Goal: Task Accomplishment & Management: Manage account settings

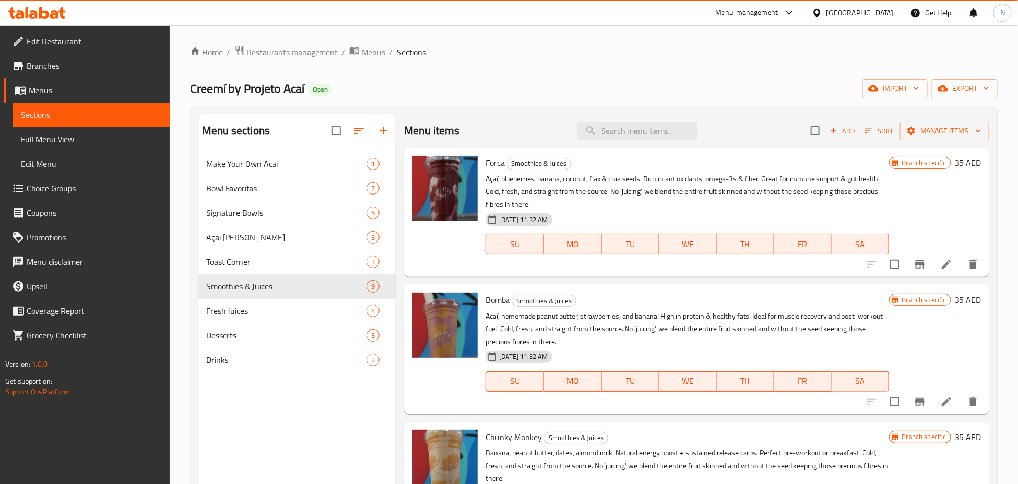
click at [519, 201] on p "Açaí, blueberries, banana, coconut, flax & chia seeds. Rich in antioxidants, om…" at bounding box center [687, 192] width 403 height 38
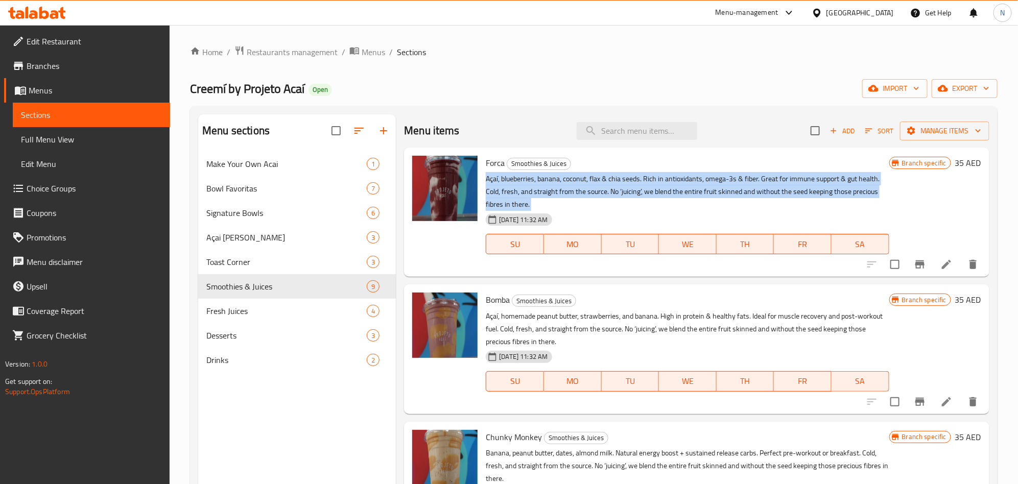
click at [518, 201] on p "Açaí, blueberries, banana, coconut, flax & chia seeds. Rich in antioxidants, om…" at bounding box center [687, 192] width 403 height 38
click at [623, 195] on p "Açaí, blueberries, banana, coconut, flax & chia seeds. Rich in antioxidants, om…" at bounding box center [687, 192] width 403 height 38
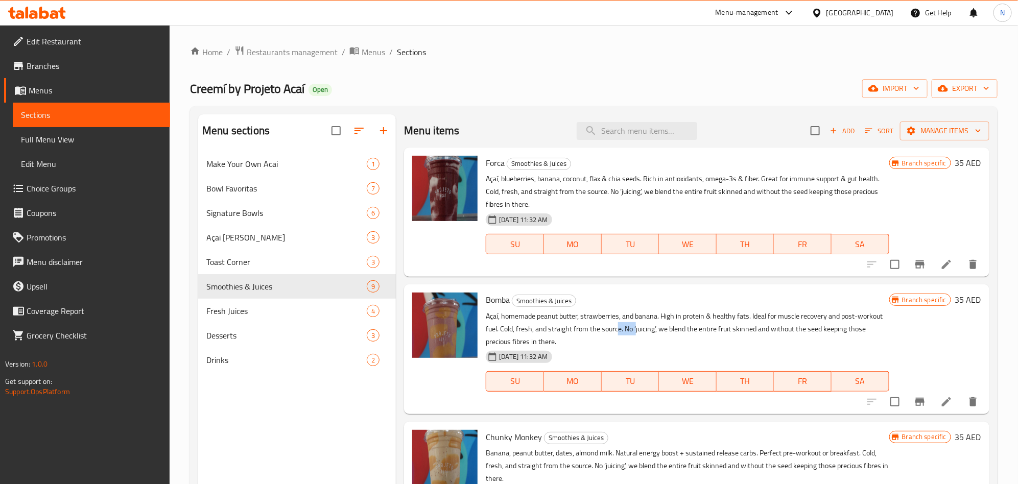
drag, startPoint x: 645, startPoint y: 324, endPoint x: 659, endPoint y: 312, distance: 17.8
click at [662, 326] on p "Açaí, homemade peanut butter, strawberries, and banana. High in protein & healt…" at bounding box center [687, 329] width 403 height 38
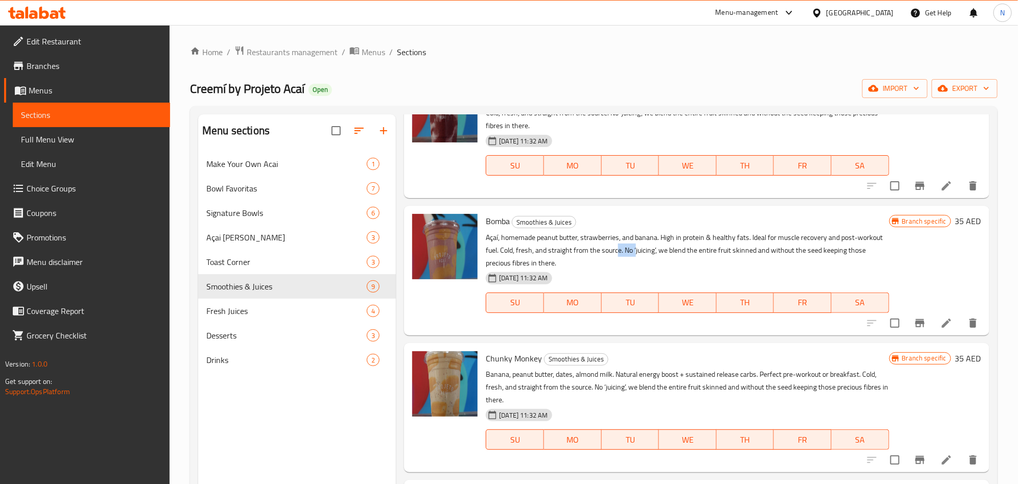
scroll to position [153, 0]
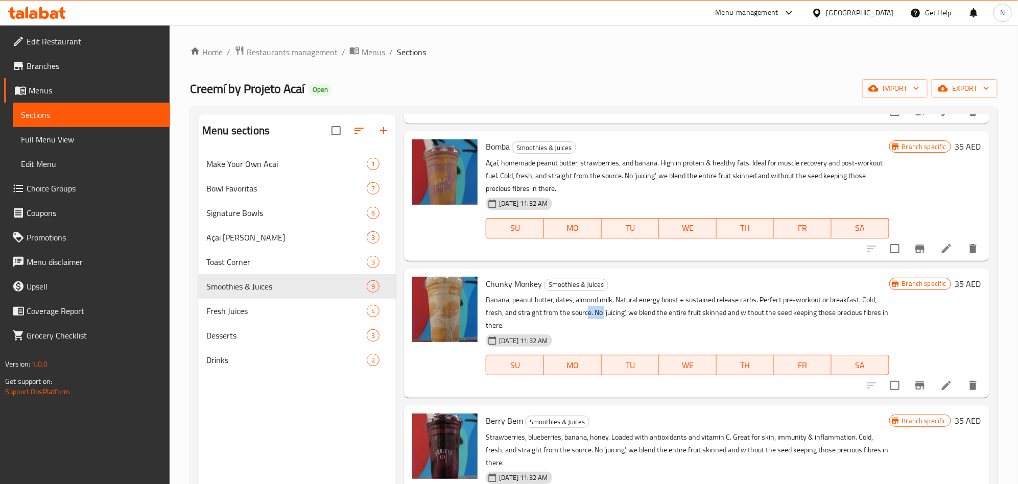
click at [604, 313] on p "Banana, peanut butter, dates, almond milk. Natural energy boost + sustained rel…" at bounding box center [687, 313] width 403 height 38
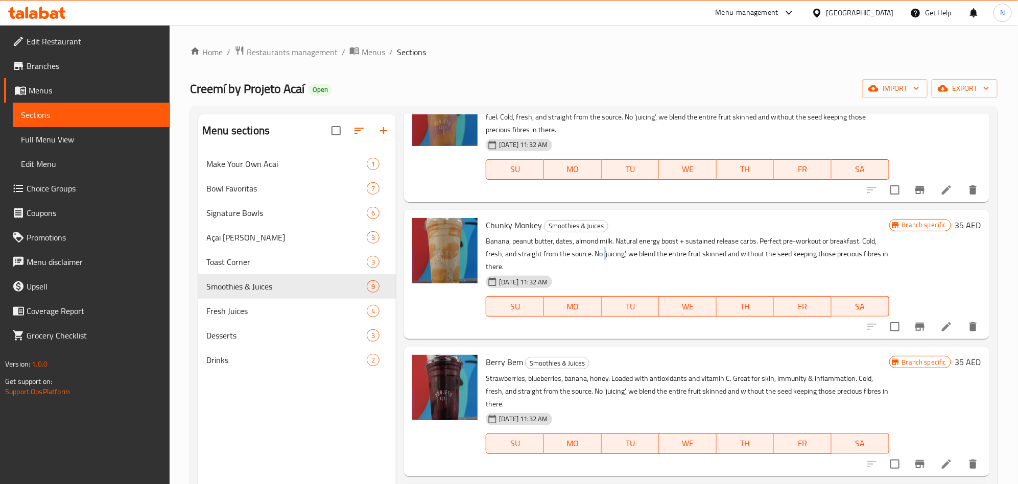
scroll to position [306, 0]
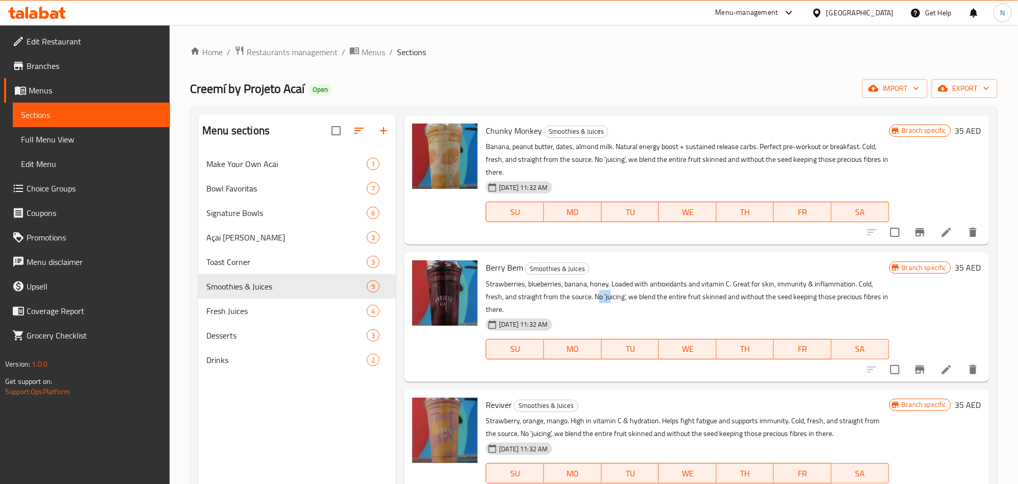
drag, startPoint x: 596, startPoint y: 299, endPoint x: 608, endPoint y: 299, distance: 12.3
click at [608, 299] on p "Strawberries, blueberries, banana, honey. Loaded with antioxidants and vitamin …" at bounding box center [687, 297] width 403 height 38
click at [607, 299] on p "Strawberries, blueberries, banana, honey. Loaded with antioxidants and vitamin …" at bounding box center [687, 297] width 403 height 38
click at [606, 299] on p "Strawberries, blueberries, banana, honey. Loaded with antioxidants and vitamin …" at bounding box center [687, 297] width 403 height 38
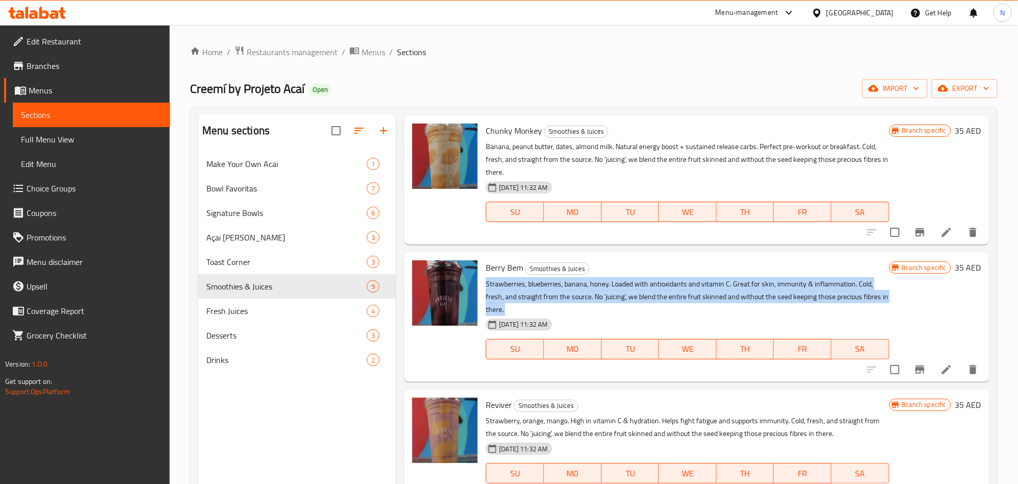
click at [606, 299] on p "Strawberries, blueberries, banana, honey. Loaded with antioxidants and vitamin …" at bounding box center [687, 297] width 403 height 38
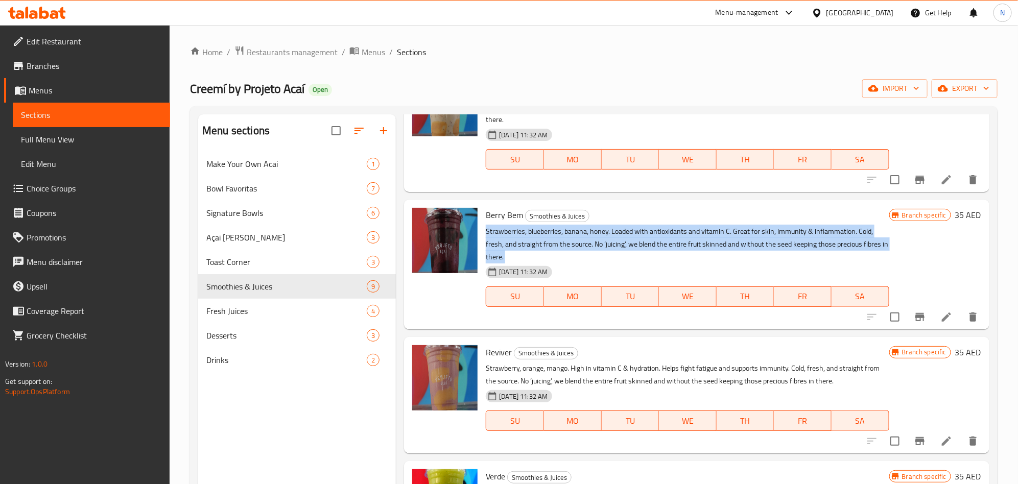
scroll to position [383, 0]
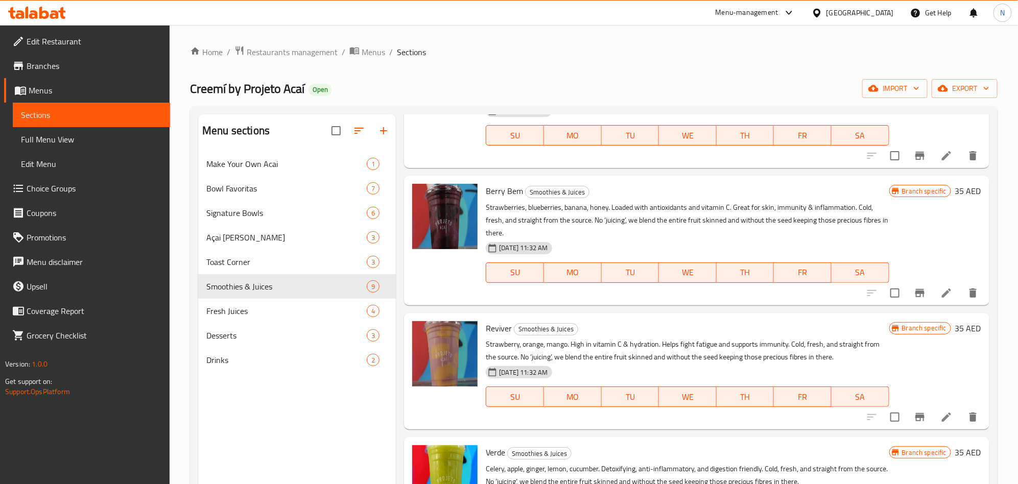
click at [599, 362] on p "Strawberry, orange, mango. High in vitamin C & hydration. Helps fight fatigue a…" at bounding box center [687, 351] width 403 height 26
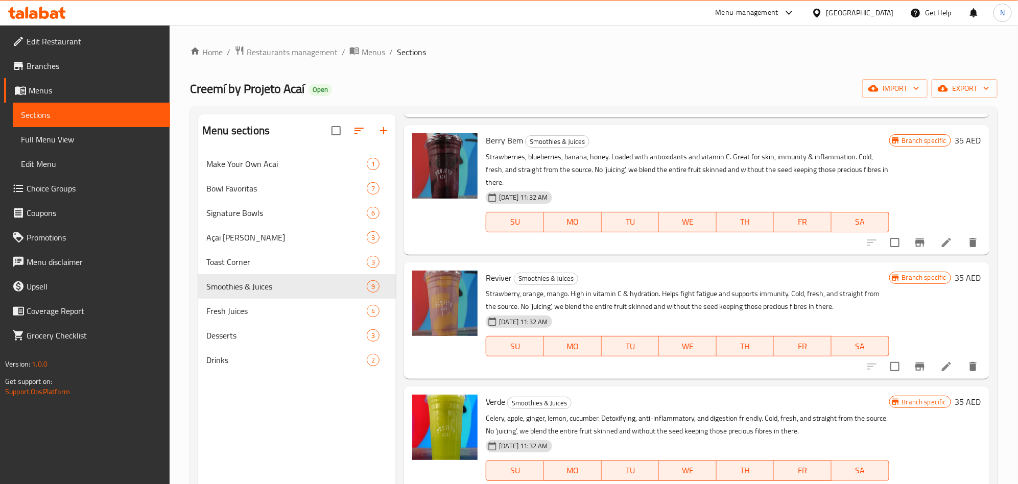
scroll to position [460, 0]
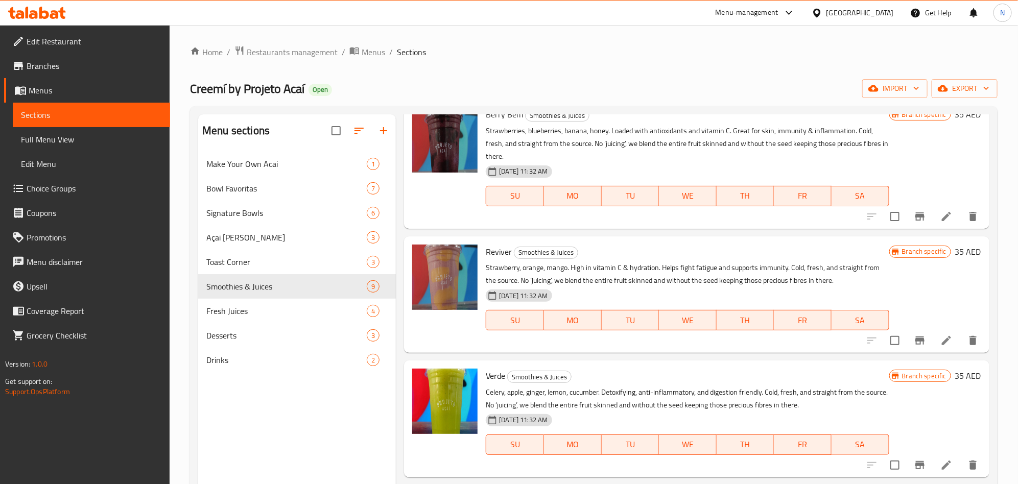
click at [589, 411] on p "Celery, apple, ginger, lemon, cucumber. Detoxifying, anti-inflammatory, and dig…" at bounding box center [687, 399] width 403 height 26
click at [590, 409] on p "Celery, apple, ginger, lemon, cucumber. Detoxifying, anti-inflammatory, and dig…" at bounding box center [687, 399] width 403 height 26
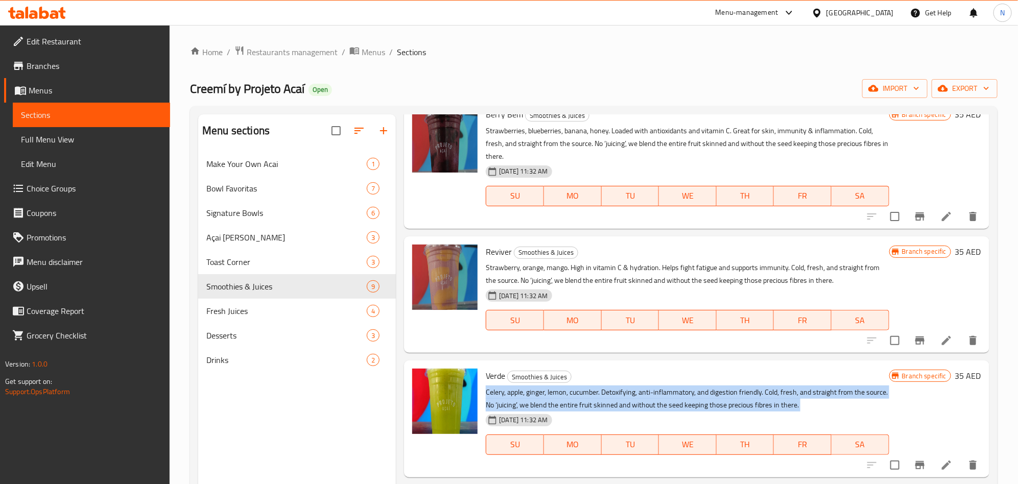
click at [590, 409] on p "Celery, apple, ginger, lemon, cucumber. Detoxifying, anti-inflammatory, and dig…" at bounding box center [687, 399] width 403 height 26
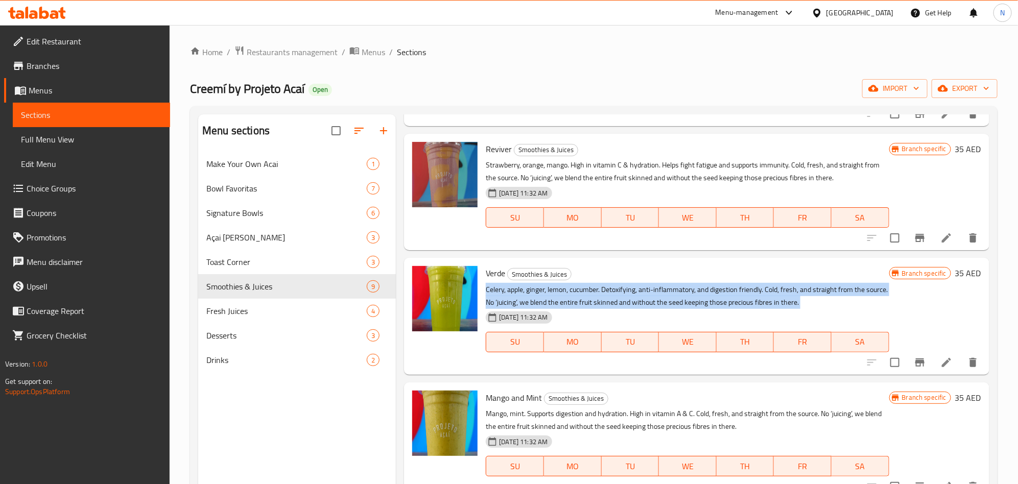
scroll to position [723, 0]
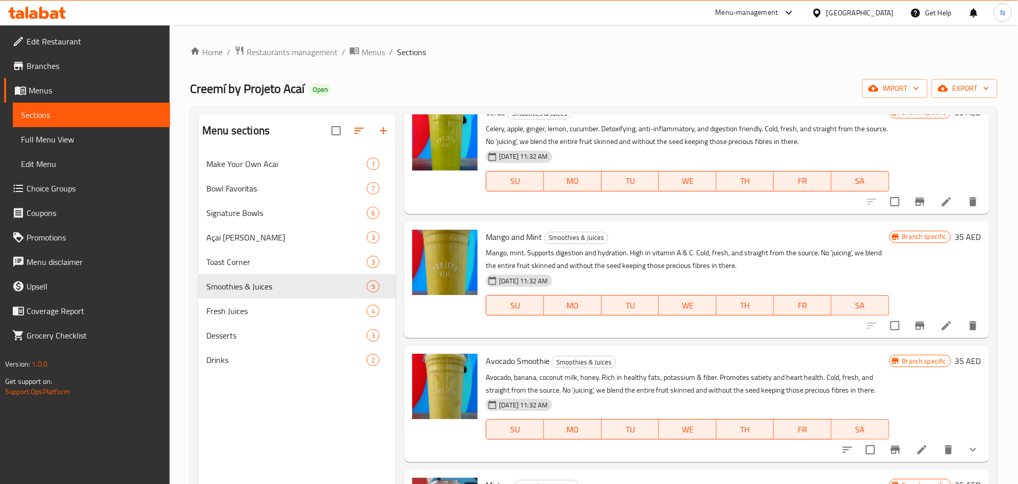
click at [571, 278] on div "23-09-2025 11:32 AM" at bounding box center [532, 281] width 103 height 20
click at [574, 273] on div "23-09-2025 11:32 AM" at bounding box center [532, 281] width 103 height 20
click at [577, 262] on p "Mango, mint. Supports digestion and hydration. High in vitamin A & C. Cold, fre…" at bounding box center [687, 260] width 403 height 26
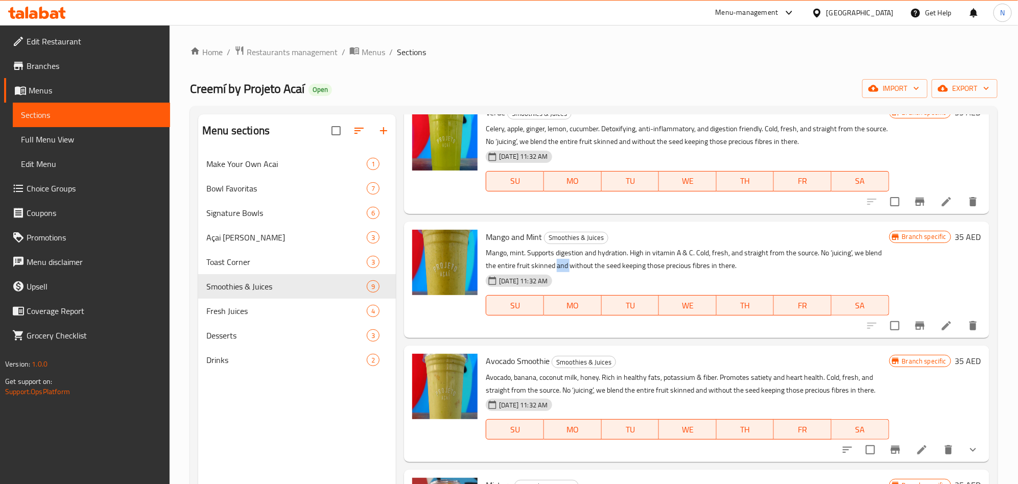
click at [577, 262] on p "Mango, mint. Supports digestion and hydration. High in vitamin A & C. Cold, fre…" at bounding box center [687, 260] width 403 height 26
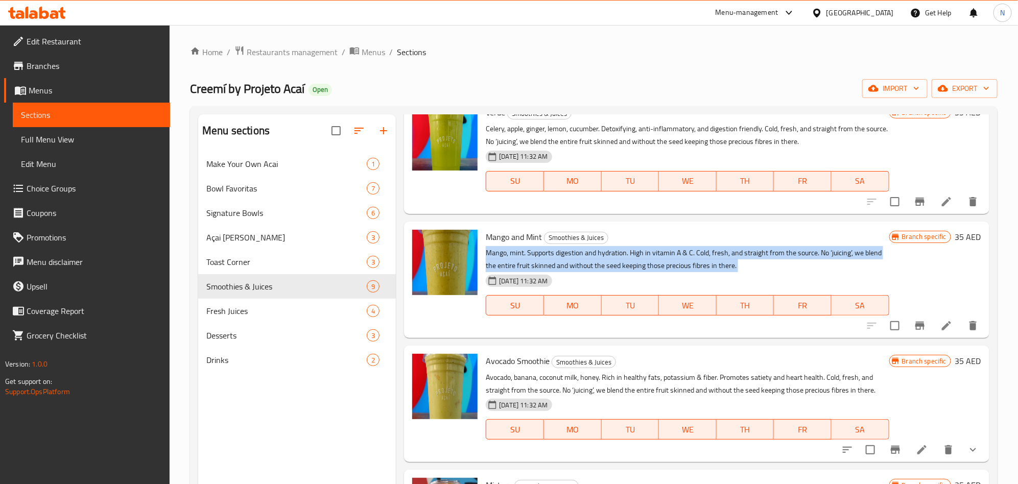
click at [577, 262] on p "Mango, mint. Supports digestion and hydration. High in vitamin A & C. Cold, fre…" at bounding box center [687, 260] width 403 height 26
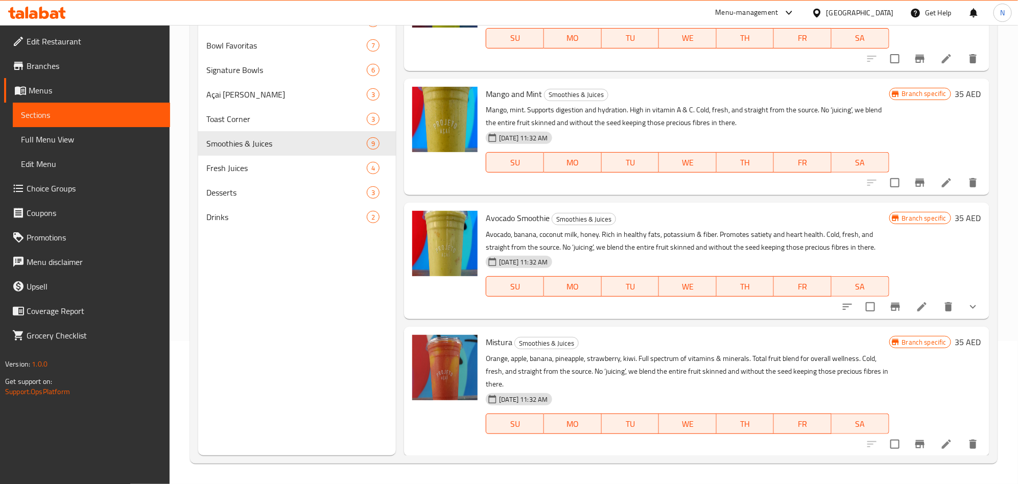
click at [551, 262] on span "[DATE] 11:32 AM" at bounding box center [523, 262] width 57 height 10
drag, startPoint x: 559, startPoint y: 249, endPoint x: 589, endPoint y: 290, distance: 50.5
click at [591, 251] on p "Avocado, banana, coconut milk, honey. Rich in healthy fats, potassium & fiber. …" at bounding box center [687, 241] width 403 height 26
drag, startPoint x: 597, startPoint y: 375, endPoint x: 616, endPoint y: 376, distance: 18.9
click at [616, 376] on p "Orange, apple, banana, pineapple, strawberry, kiwi. Full spectrum of vitamins &…" at bounding box center [687, 371] width 403 height 38
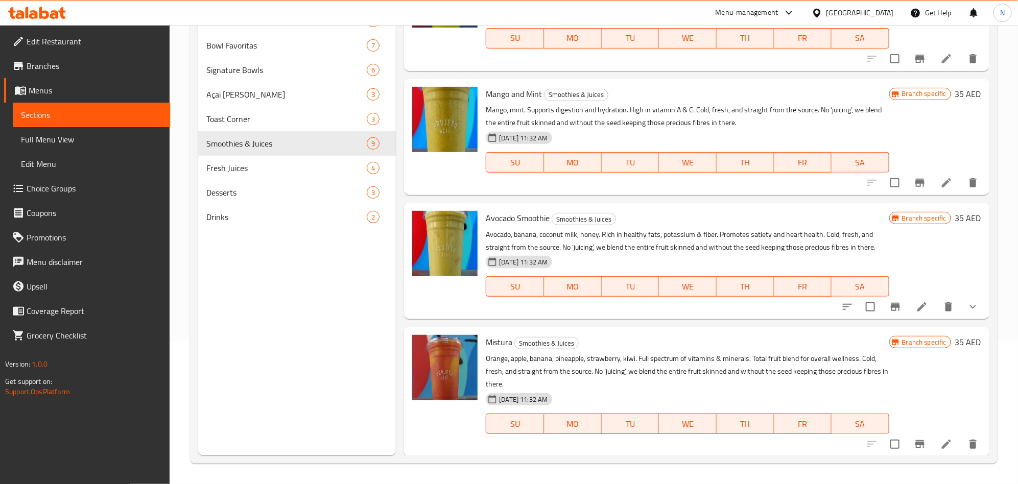
click at [490, 248] on p "Avocado, banana, coconut milk, honey. Rich in healthy fats, potassium & fiber. …" at bounding box center [687, 241] width 403 height 26
click at [489, 247] on p "Avocado, banana, coconut milk, honey. Rich in healthy fats, potassium & fiber. …" at bounding box center [687, 241] width 403 height 26
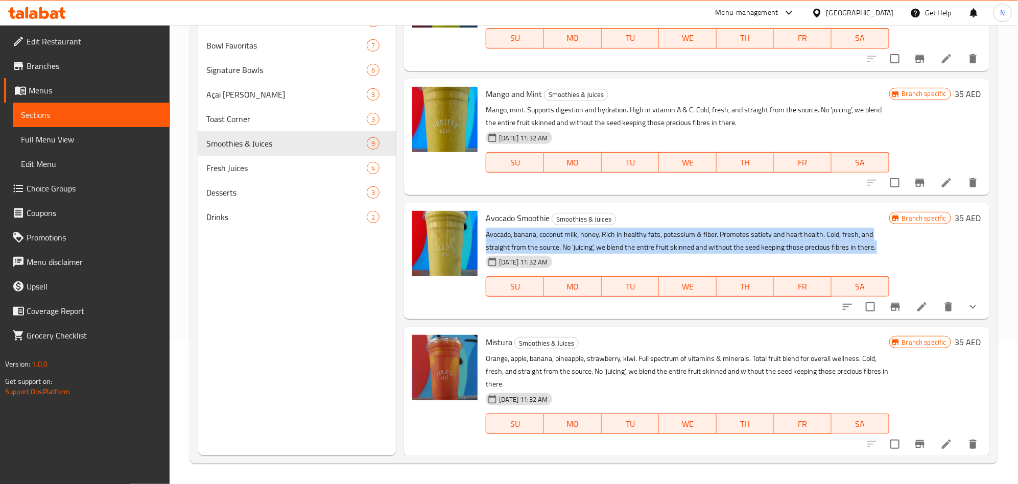
click at [489, 247] on p "Avocado, banana, coconut milk, honey. Rich in healthy fats, potassium & fiber. …" at bounding box center [687, 241] width 403 height 26
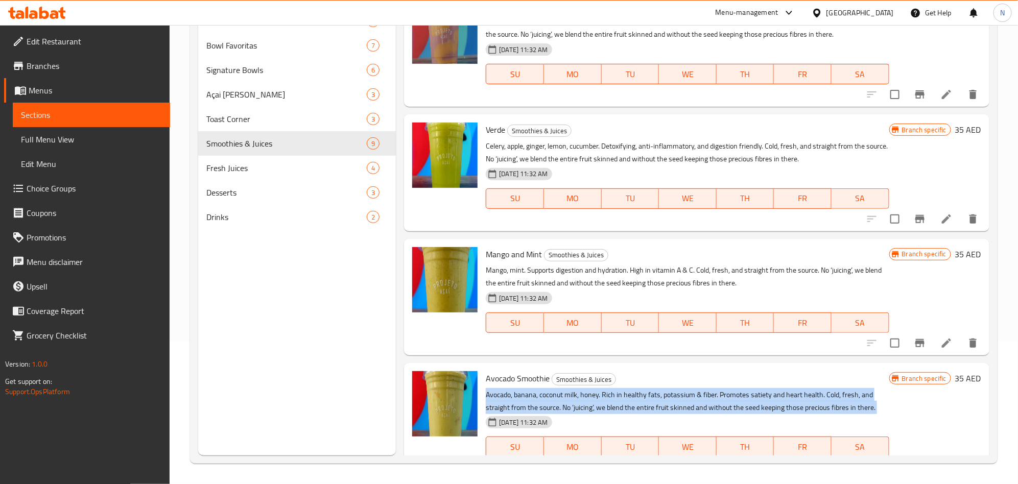
scroll to position [723, 0]
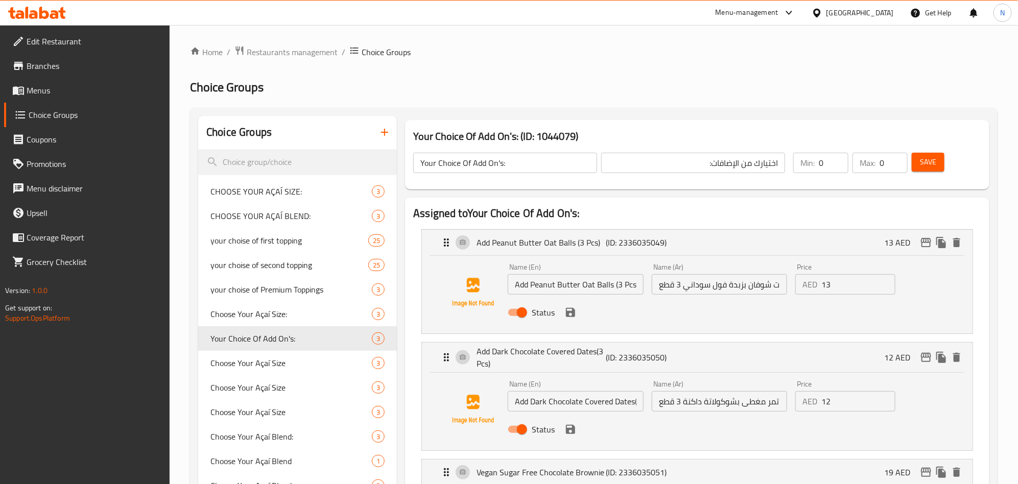
scroll to position [766, 0]
click at [600, 238] on p "Add Peanut Butter Oat Balls (3 Pcs)" at bounding box center [540, 242] width 129 height 12
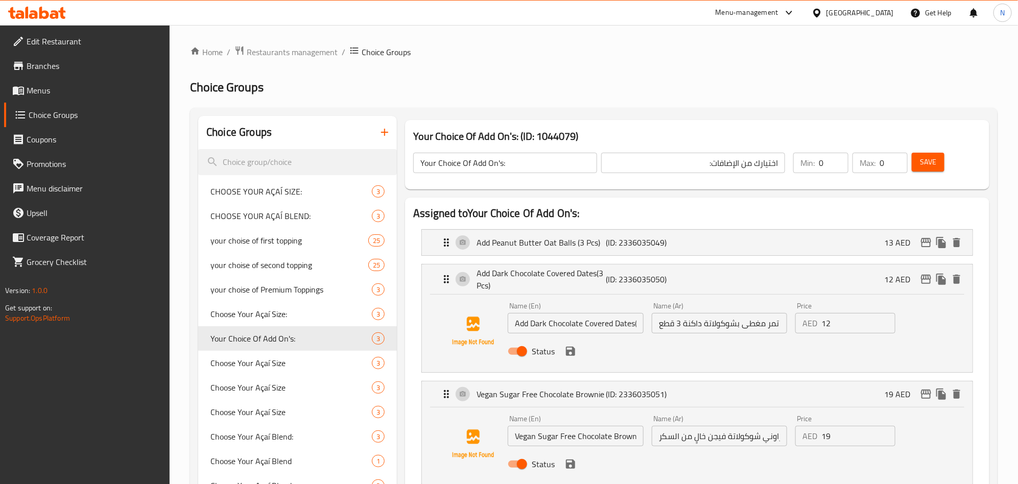
click at [608, 262] on li "Add Dark Chocolate Covered Dates(3 Pcs) (ID: 2336035050) 12 AED Name (En) Add D…" at bounding box center [697, 318] width 568 height 117
click at [609, 271] on div "Add Dark Chocolate Covered Dates(3 Pcs) (ID: 2336035050) 12 AED" at bounding box center [700, 279] width 520 height 30
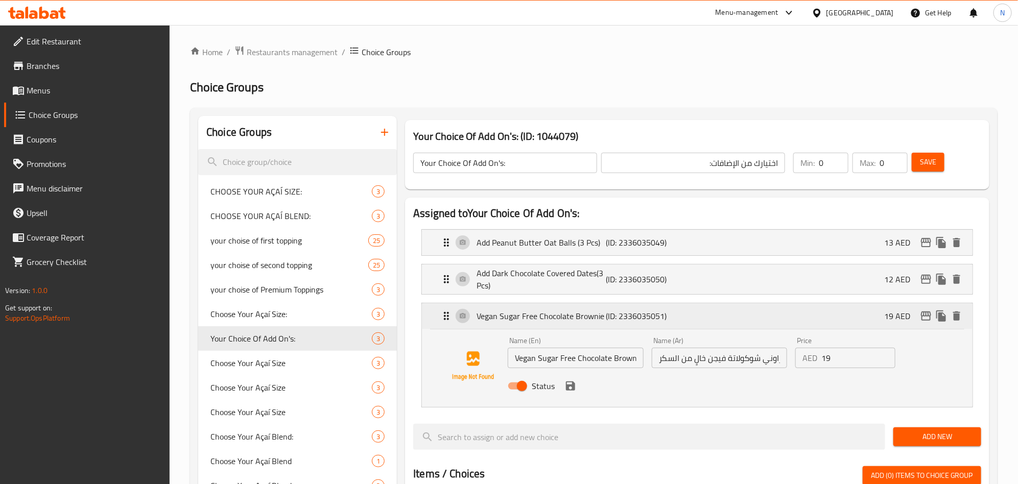
click at [596, 308] on div "Vegan Sugar Free Chocolate Brownie (ID: 2336035051) 19 AED" at bounding box center [700, 316] width 520 height 26
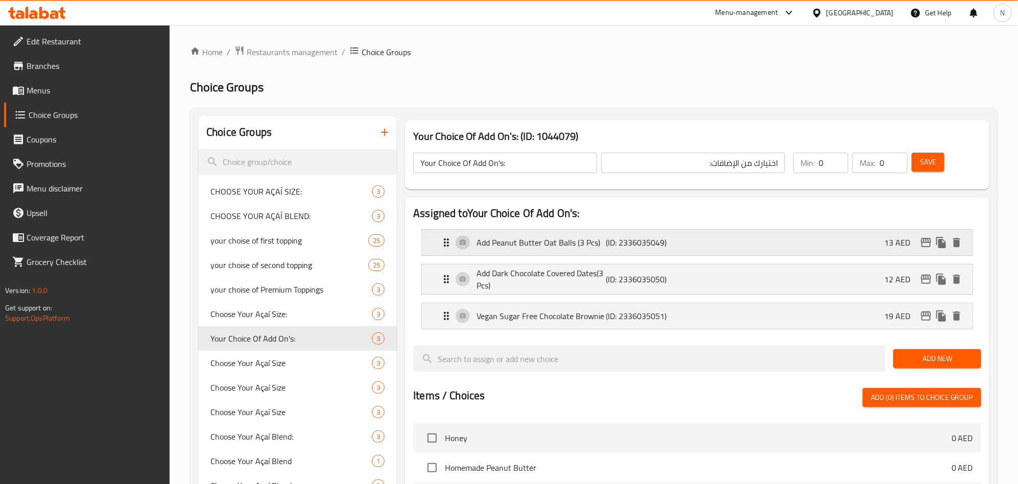
click at [730, 244] on div "Add Peanut Butter Oat Balls (3 Pcs) (ID: 2336035049) 13 AED" at bounding box center [700, 243] width 520 height 26
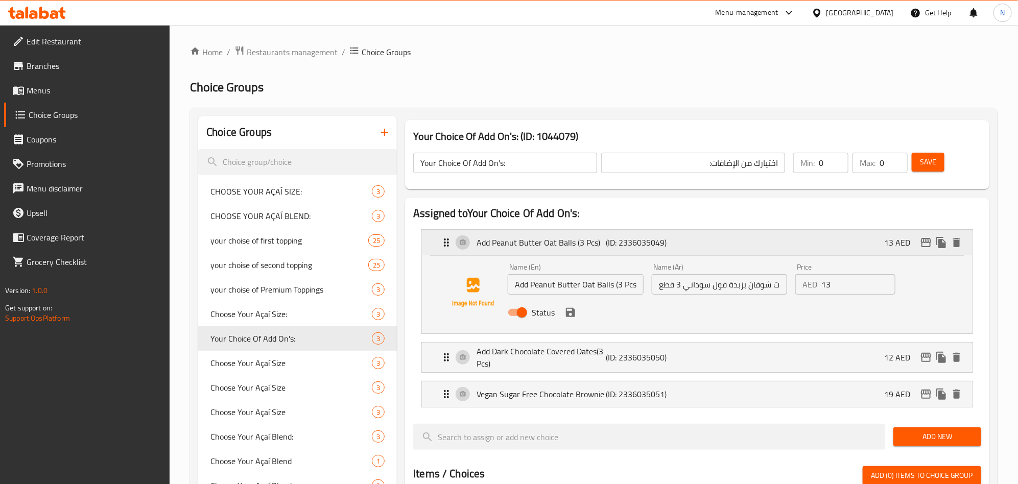
click at [614, 236] on p "(ID: 2336035049)" at bounding box center [649, 242] width 86 height 12
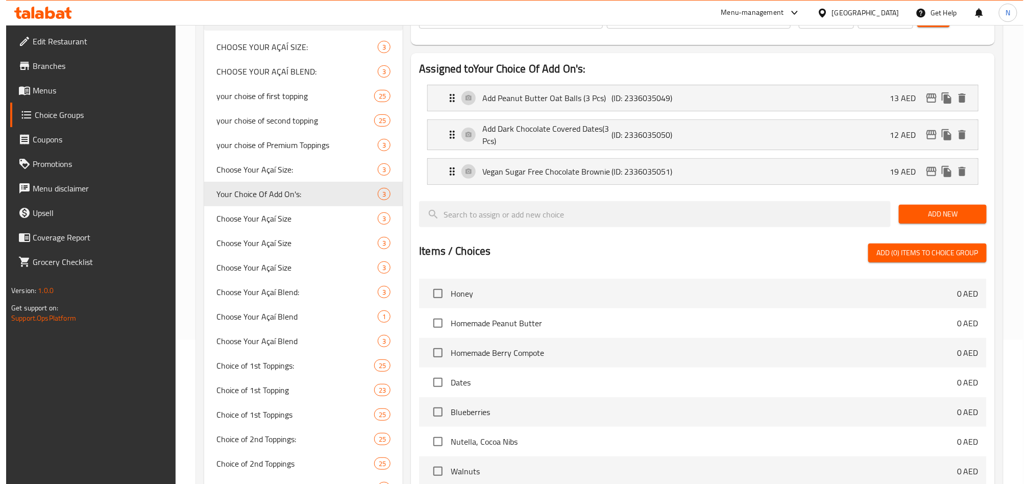
scroll to position [334, 0]
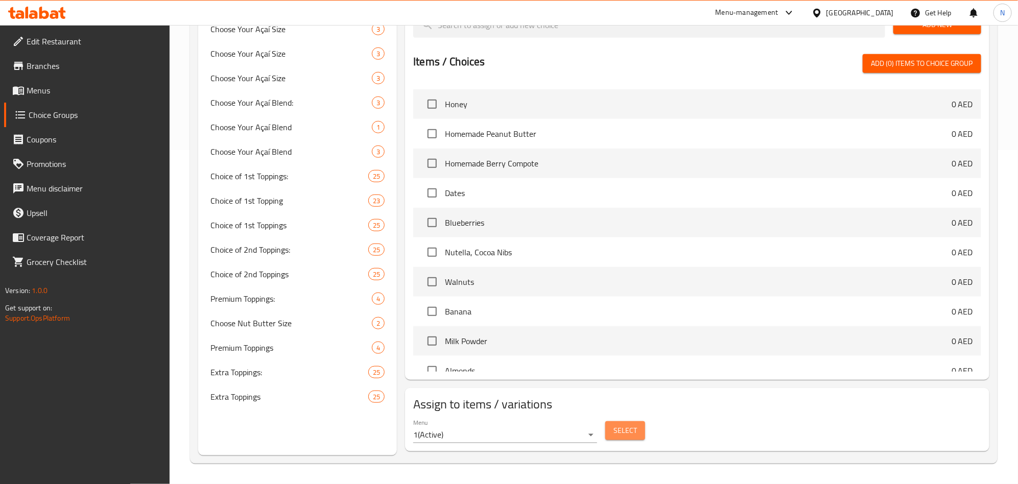
click at [625, 430] on span "Select" at bounding box center [624, 430] width 23 height 13
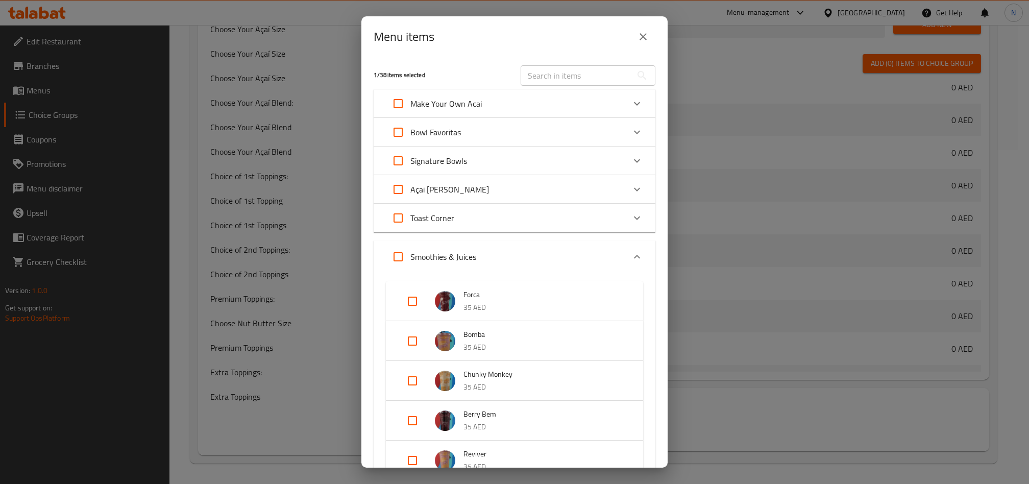
click at [403, 259] on input "Expand" at bounding box center [398, 257] width 25 height 25
checkbox input "true"
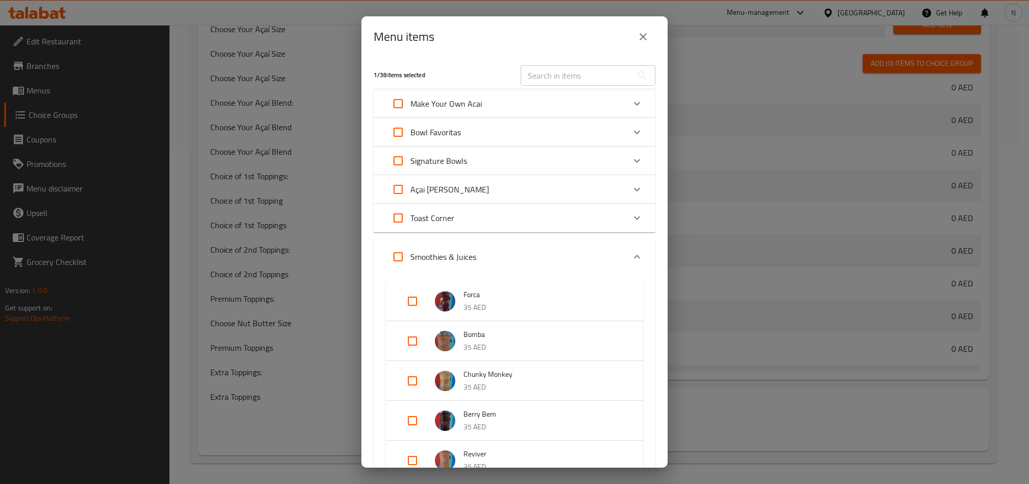
checkbox input "true"
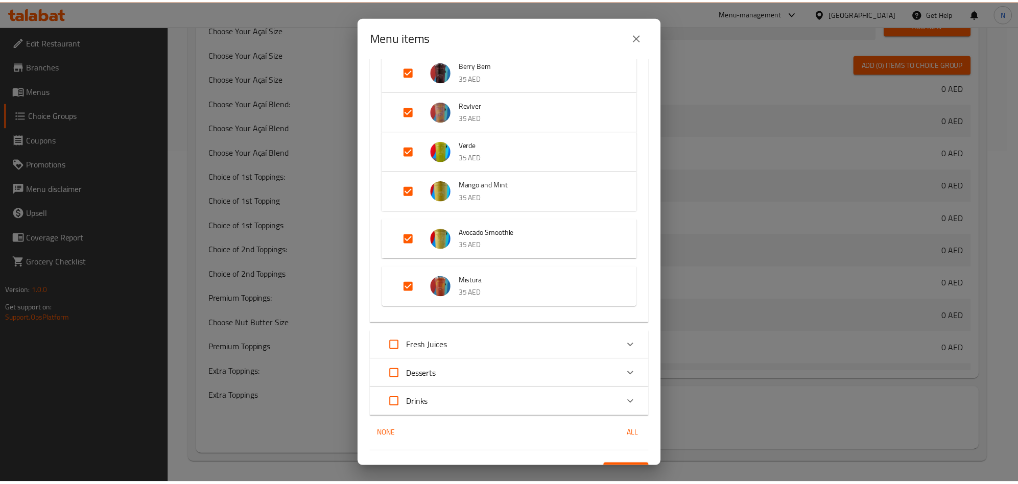
scroll to position [368, 0]
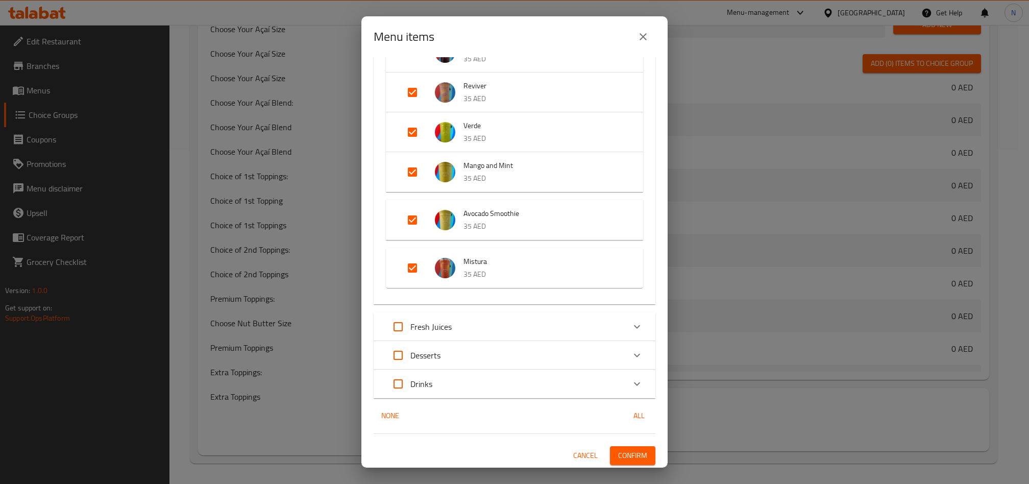
click at [618, 451] on span "Confirm" at bounding box center [632, 455] width 29 height 13
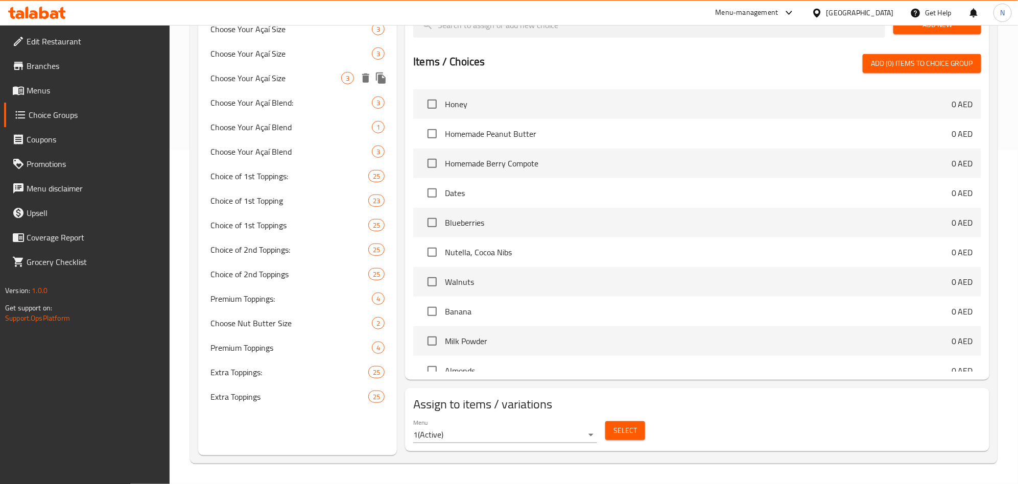
scroll to position [0, 0]
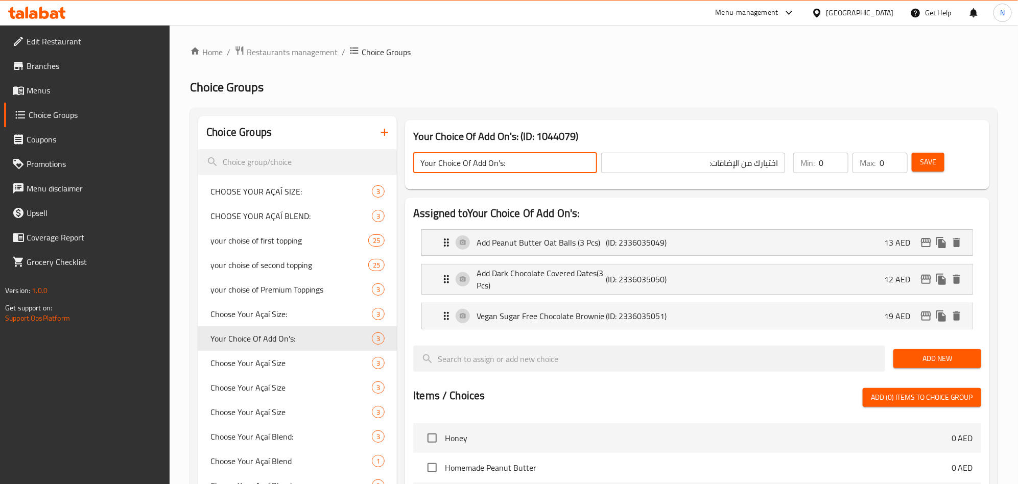
click at [518, 165] on input "Your Choice Of Add On's:" at bounding box center [505, 163] width 184 height 20
click at [533, 155] on input "Your Choice Of Add On's:" at bounding box center [505, 163] width 184 height 20
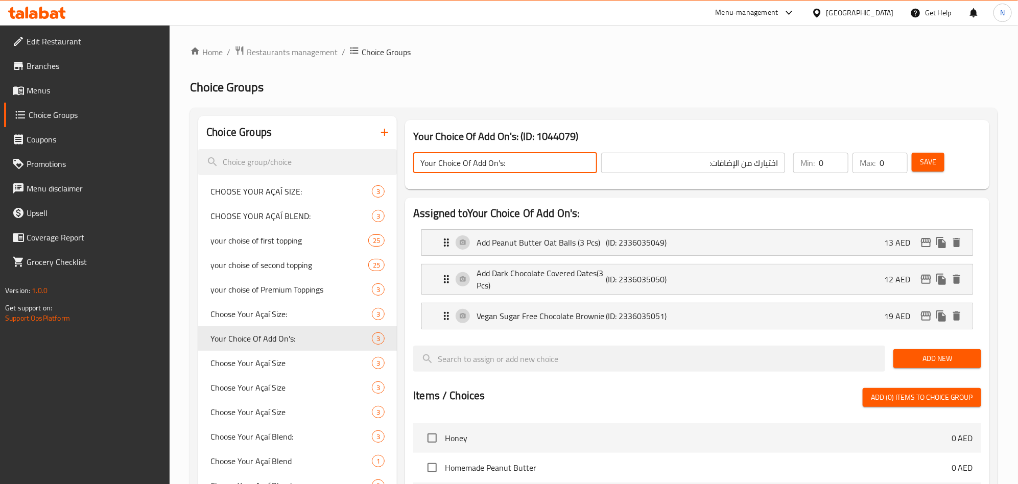
click at [533, 155] on input "Your Choice Of Add On's:" at bounding box center [505, 163] width 184 height 20
click at [557, 165] on input "Your Choice Of Add On's:" at bounding box center [505, 163] width 184 height 20
click at [557, 164] on input "Your Choice Of Add On's:" at bounding box center [505, 163] width 184 height 20
click at [476, 164] on input "Your Choice Of Add On's:" at bounding box center [505, 163] width 184 height 20
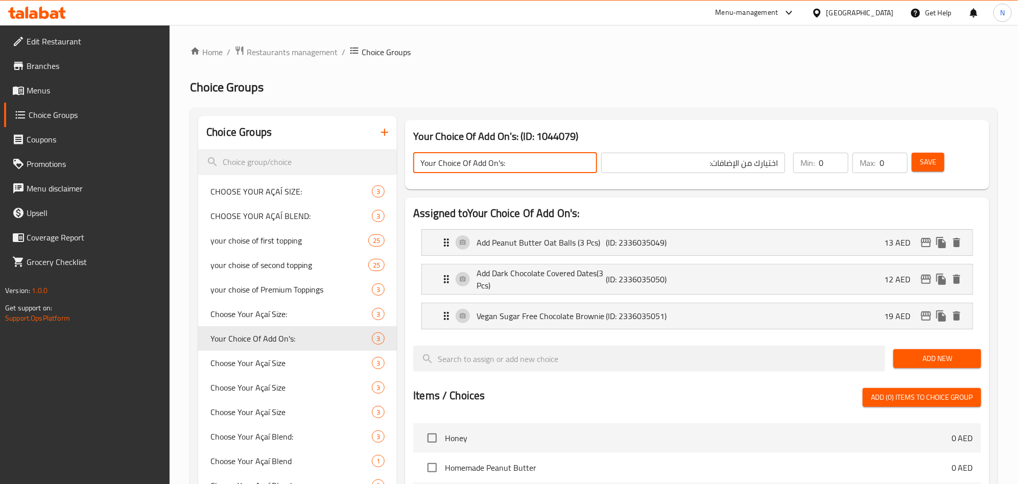
click at [474, 165] on input "Your Choice Of Add On's:" at bounding box center [505, 163] width 184 height 20
click at [472, 168] on input "Your Choice Of Add On's:" at bounding box center [505, 163] width 184 height 20
click at [475, 166] on input "Your Choice Of Add On's:" at bounding box center [505, 163] width 184 height 20
click at [470, 164] on input "Your Choice Of Add On's:" at bounding box center [505, 163] width 184 height 20
click at [473, 166] on input "Your Choice Of Add On's:" at bounding box center [505, 163] width 184 height 20
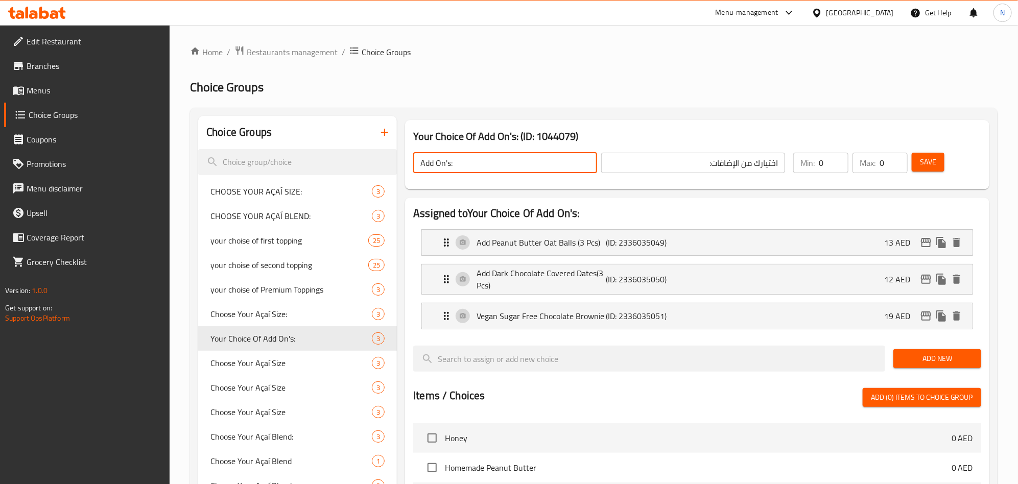
type input "Add On's:"
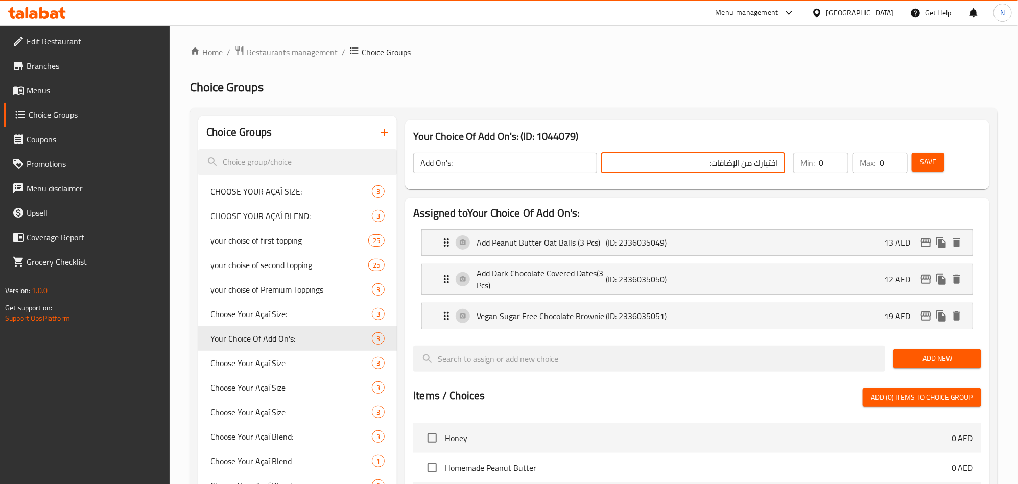
click at [737, 165] on input "اختيارك من الإضافات:" at bounding box center [693, 163] width 184 height 20
click at [738, 165] on input "اختيارك من الإضافات:" at bounding box center [693, 163] width 184 height 20
click at [743, 163] on input "اختيارك من الإضافات:" at bounding box center [693, 163] width 184 height 20
click at [740, 164] on input "اختيارك من الإضافات:" at bounding box center [693, 163] width 184 height 20
type input "الإضافات:"
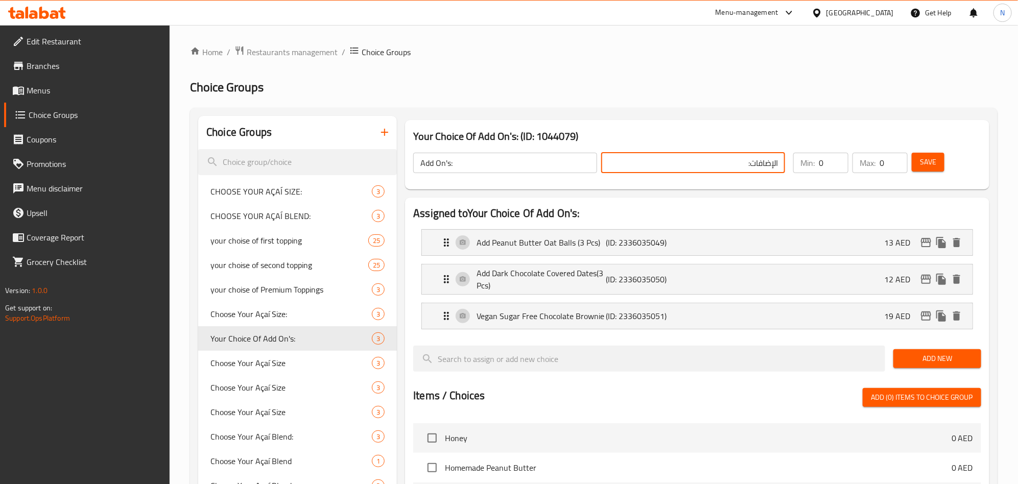
click at [932, 165] on span "Save" at bounding box center [928, 162] width 16 height 13
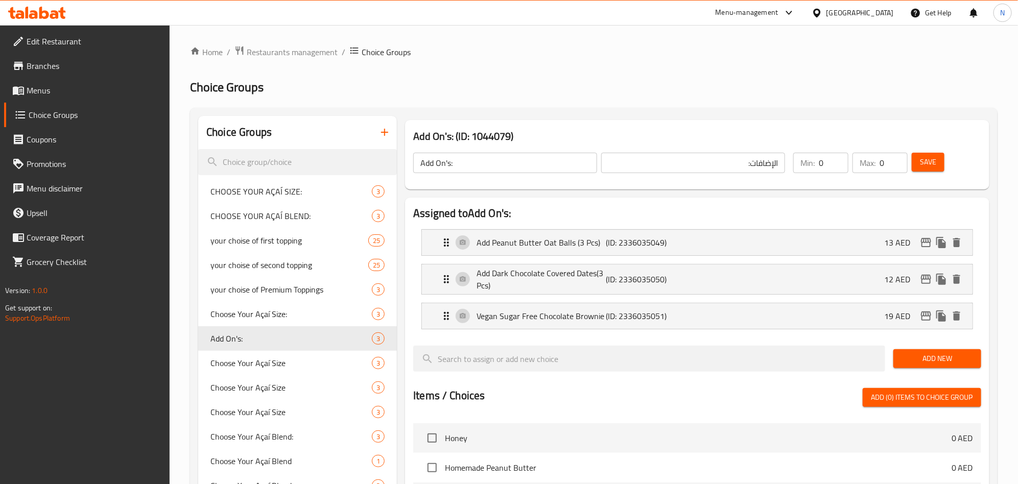
click at [47, 72] on span "Branches" at bounding box center [94, 66] width 135 height 12
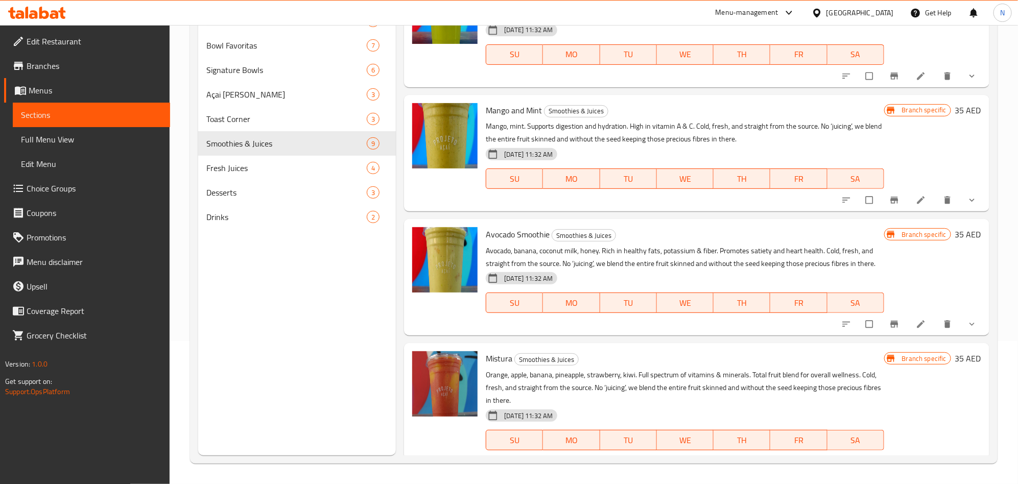
scroll to position [723, 0]
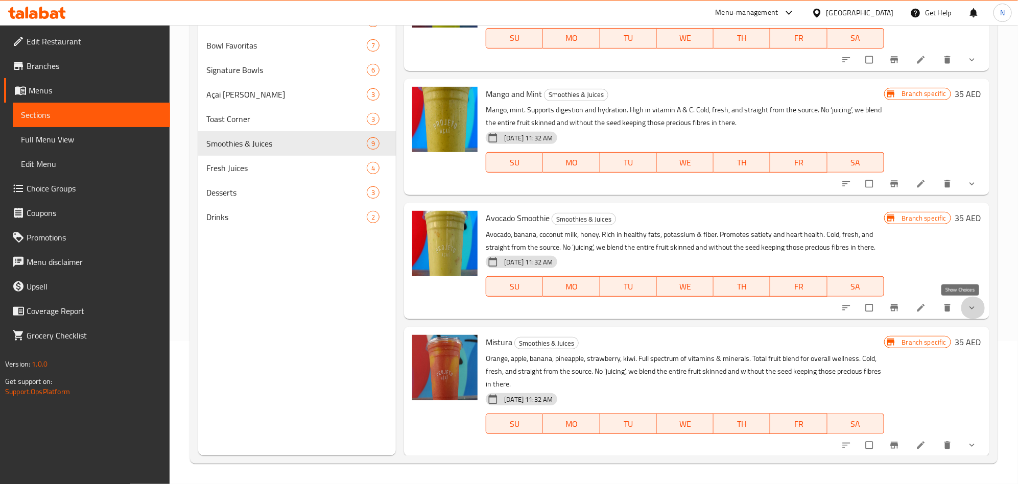
click at [967, 310] on icon "show more" at bounding box center [972, 308] width 10 height 10
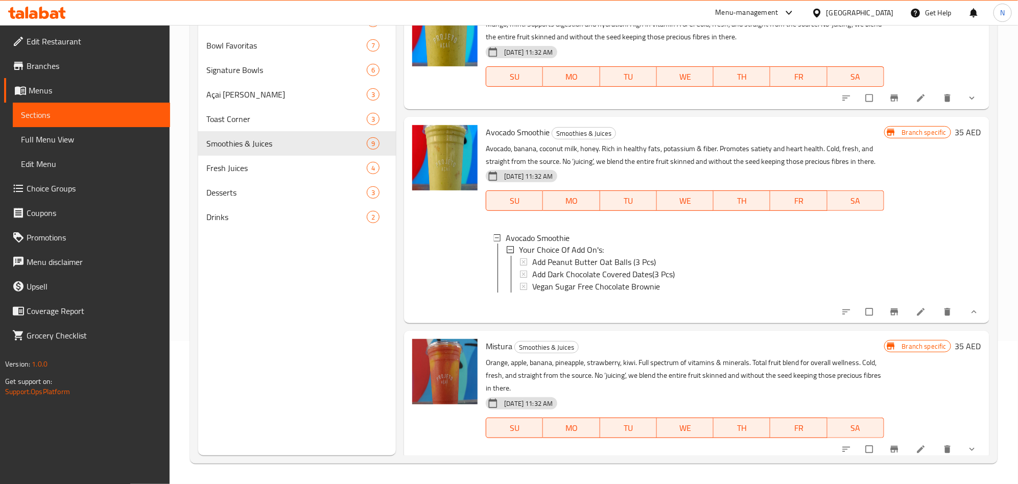
scroll to position [825, 0]
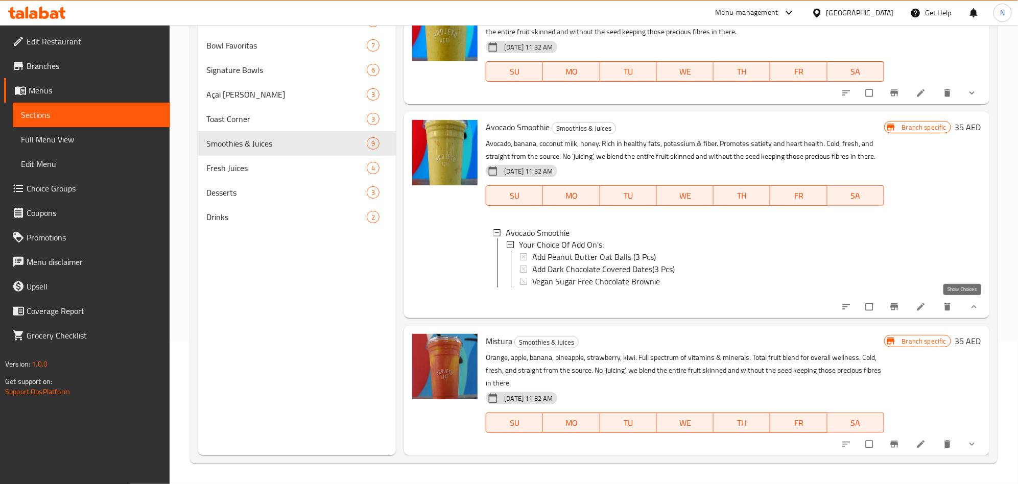
click at [969, 302] on icon "show more" at bounding box center [974, 307] width 10 height 10
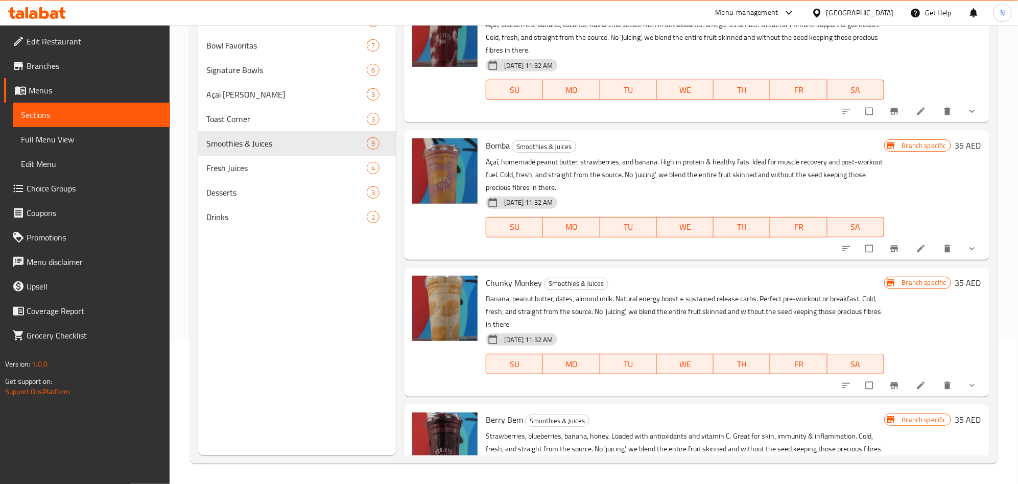
scroll to position [0, 0]
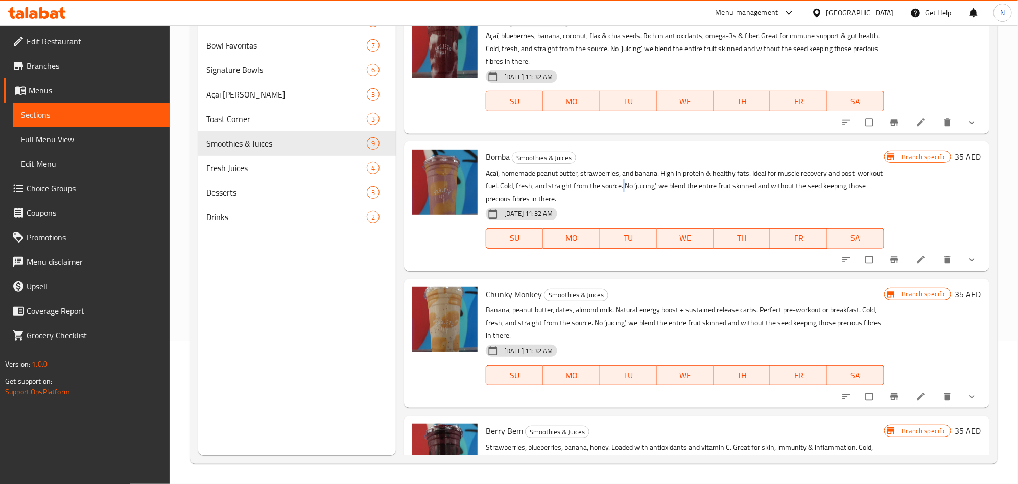
drag, startPoint x: 648, startPoint y: 184, endPoint x: 653, endPoint y: 187, distance: 5.3
click at [653, 187] on p "Açaí, homemade peanut butter, strawberries, and banana. High in protein & healt…" at bounding box center [685, 186] width 398 height 38
click at [658, 189] on p "Açaí, homemade peanut butter, strawberries, and banana. High in protein & healt…" at bounding box center [685, 186] width 398 height 38
click at [658, 190] on p "Açaí, homemade peanut butter, strawberries, and banana. High in protein & healt…" at bounding box center [685, 186] width 398 height 38
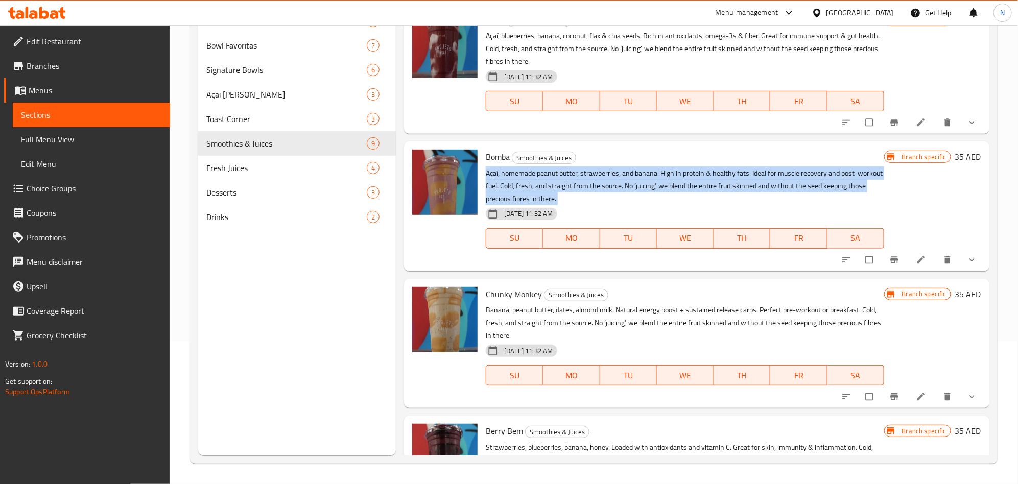
click at [658, 190] on p "Açaí, homemade peanut butter, strawberries, and banana. High in protein & healt…" at bounding box center [685, 186] width 398 height 38
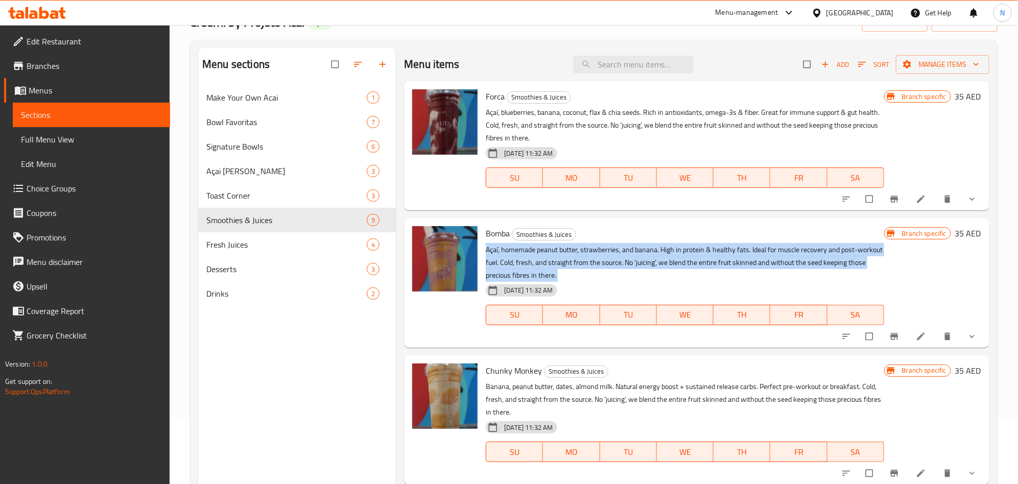
scroll to position [143, 0]
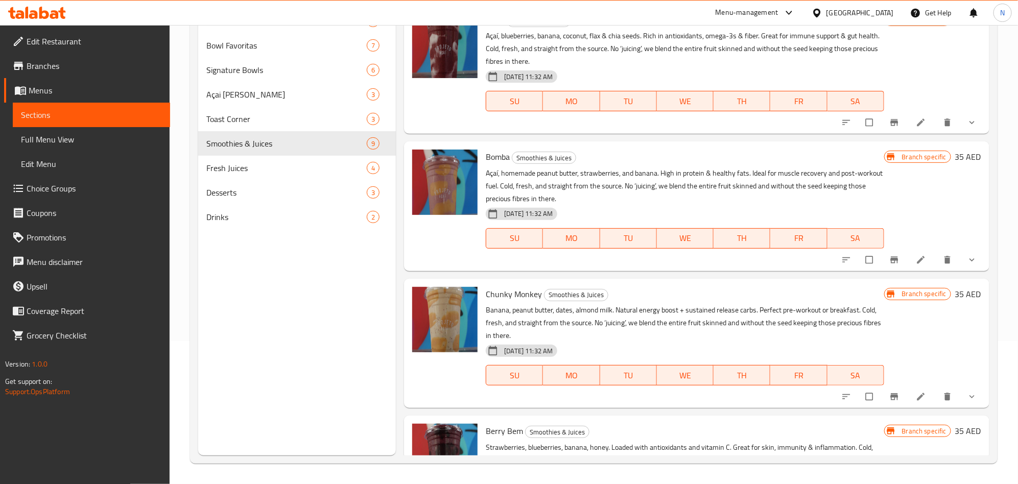
click at [509, 336] on p "Banana, peanut butter, dates, almond milk. Natural energy boost + sustained rel…" at bounding box center [685, 323] width 398 height 38
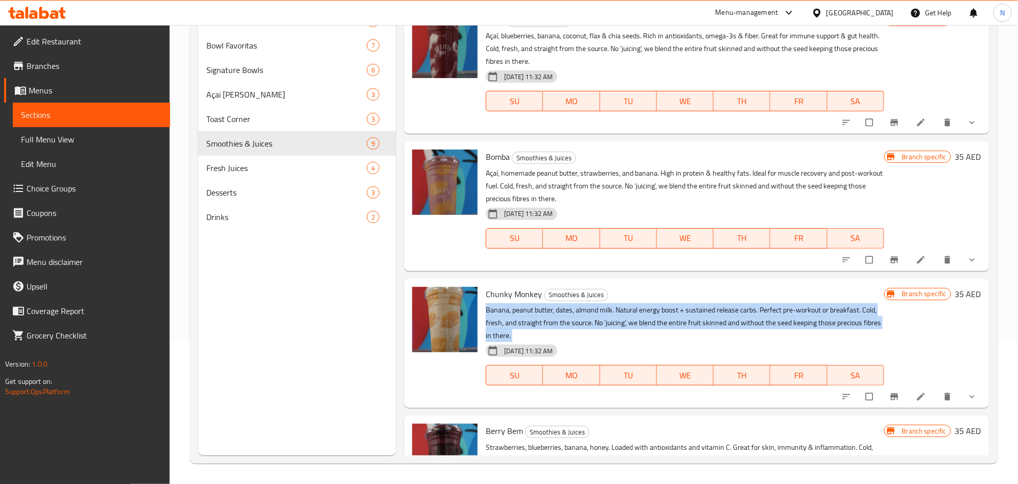
click at [509, 336] on p "Banana, peanut butter, dates, almond milk. Natural energy boost + sustained rel…" at bounding box center [685, 323] width 398 height 38
click at [606, 313] on p "Banana, peanut butter, dates, almond milk. Natural energy boost + sustained rel…" at bounding box center [685, 323] width 398 height 38
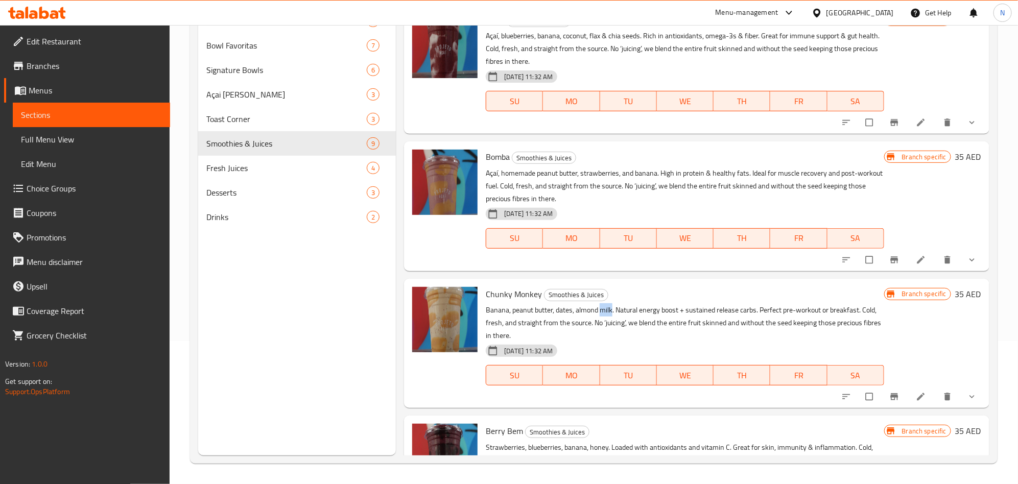
click at [604, 313] on p "Banana, peanut butter, dates, almond milk. Natural energy boost + sustained rel…" at bounding box center [685, 323] width 398 height 38
click at [603, 311] on p "Banana, peanut butter, dates, almond milk. Natural energy boost + sustained rel…" at bounding box center [685, 323] width 398 height 38
click at [755, 321] on p "Banana, peanut butter, dates, almond milk. Natural energy boost + sustained rel…" at bounding box center [685, 323] width 398 height 38
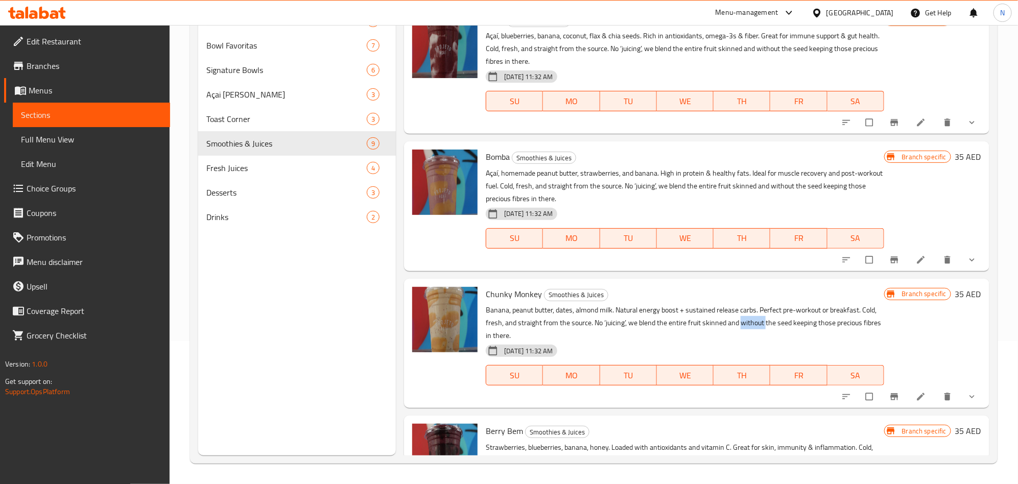
click at [755, 321] on p "Banana, peanut butter, dates, almond milk. Natural energy boost + sustained rel…" at bounding box center [685, 323] width 398 height 38
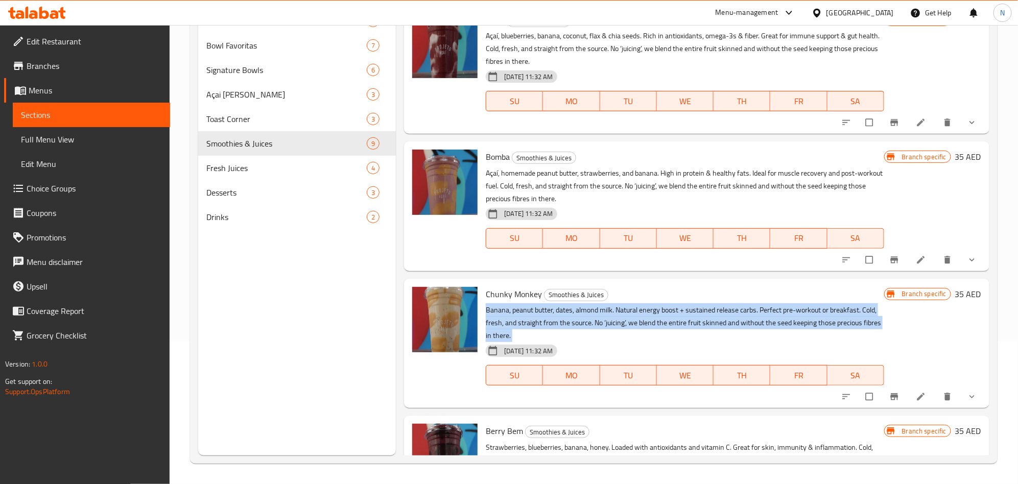
click at [755, 321] on p "Banana, peanut butter, dates, almond milk. Natural energy boost + sustained rel…" at bounding box center [685, 323] width 398 height 38
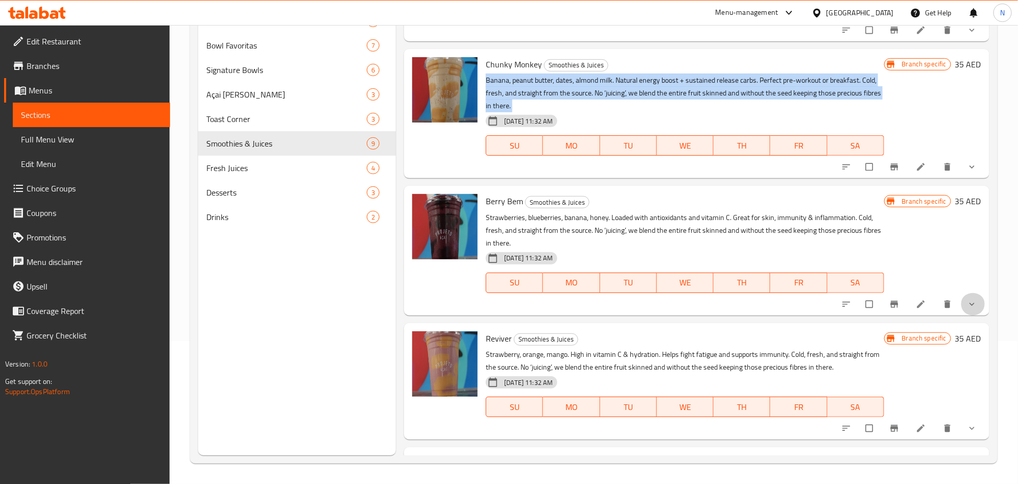
click at [967, 299] on icon "show more" at bounding box center [972, 304] width 10 height 10
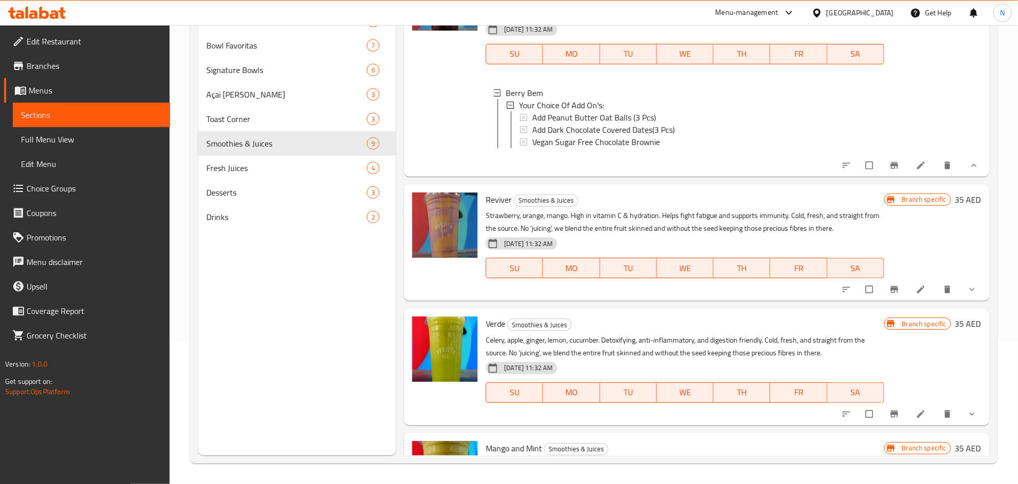
scroll to position [536, 0]
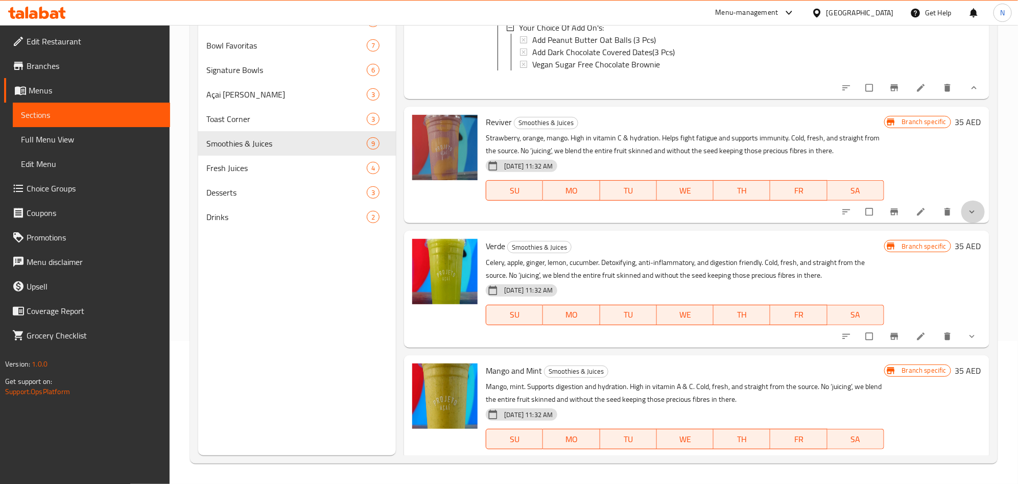
click at [960, 223] on button "show more" at bounding box center [972, 212] width 25 height 22
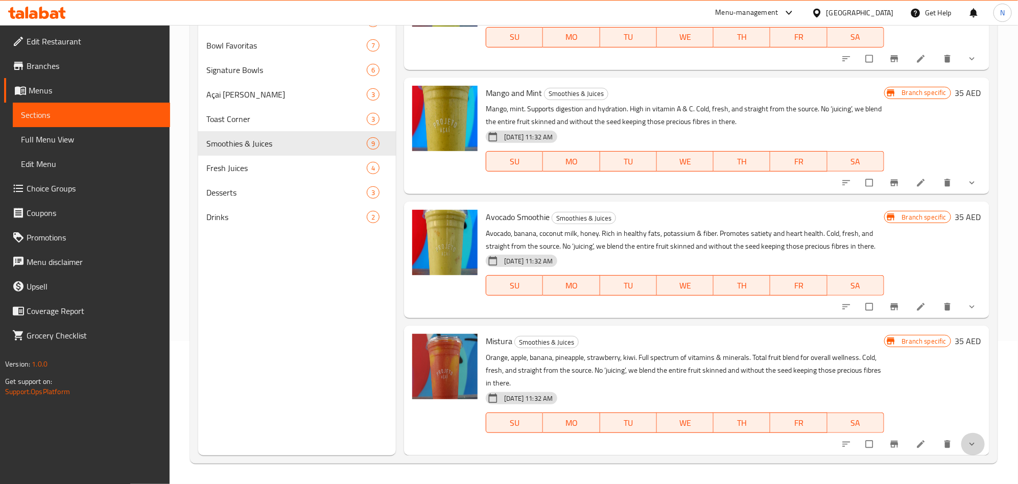
click at [962, 450] on button "show more" at bounding box center [972, 444] width 25 height 22
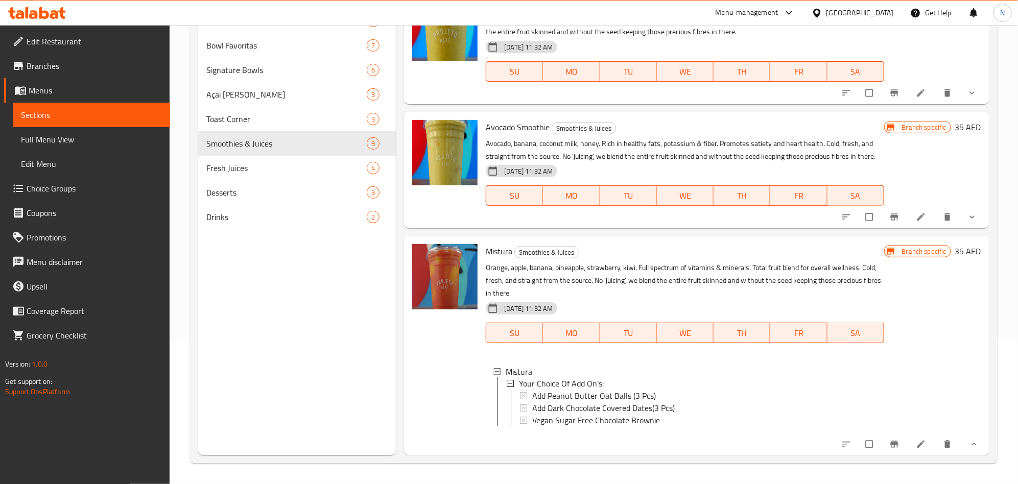
scroll to position [1027, 0]
click at [967, 212] on icon "show more" at bounding box center [972, 217] width 10 height 10
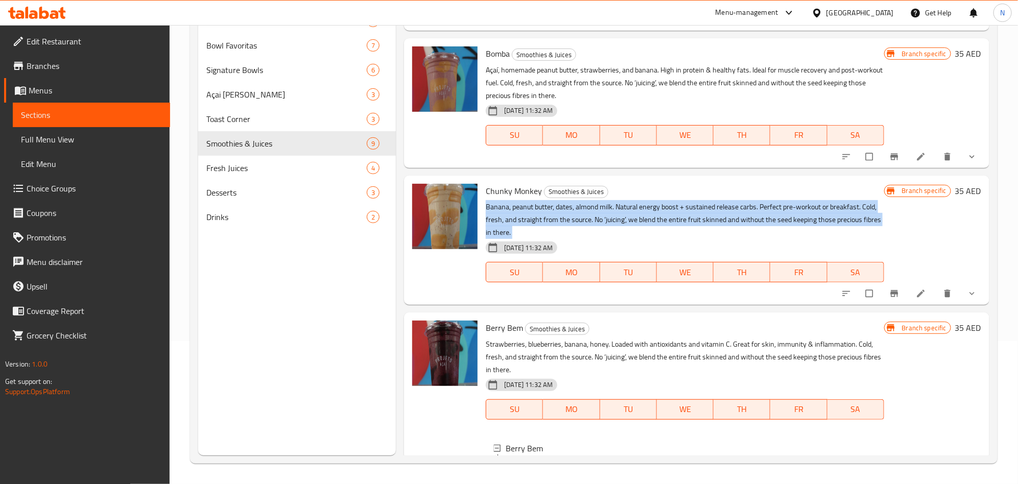
scroll to position [0, 0]
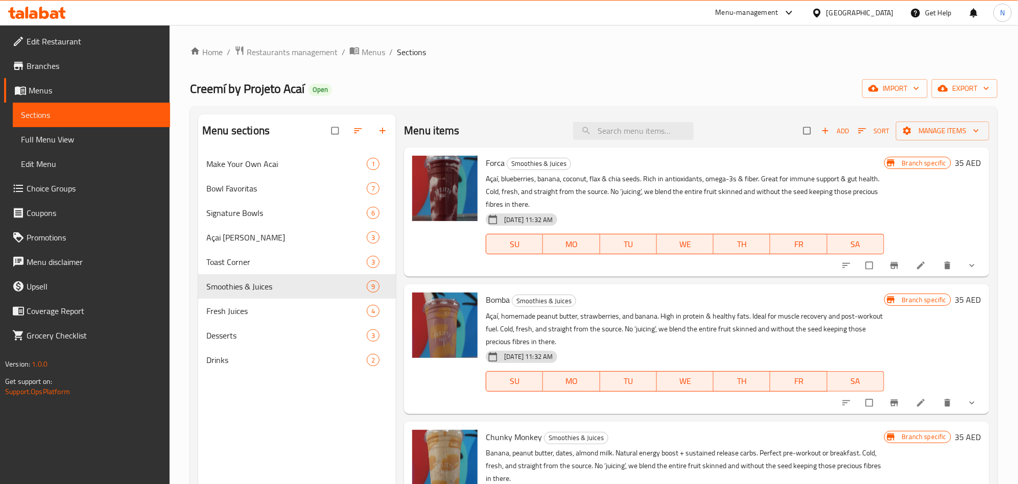
click at [964, 100] on div "Home / Restaurants management / Menus / Sections Creemí by Projeto Acaí Open im…" at bounding box center [593, 325] width 807 height 561
click at [964, 92] on span "export" at bounding box center [965, 88] width 50 height 13
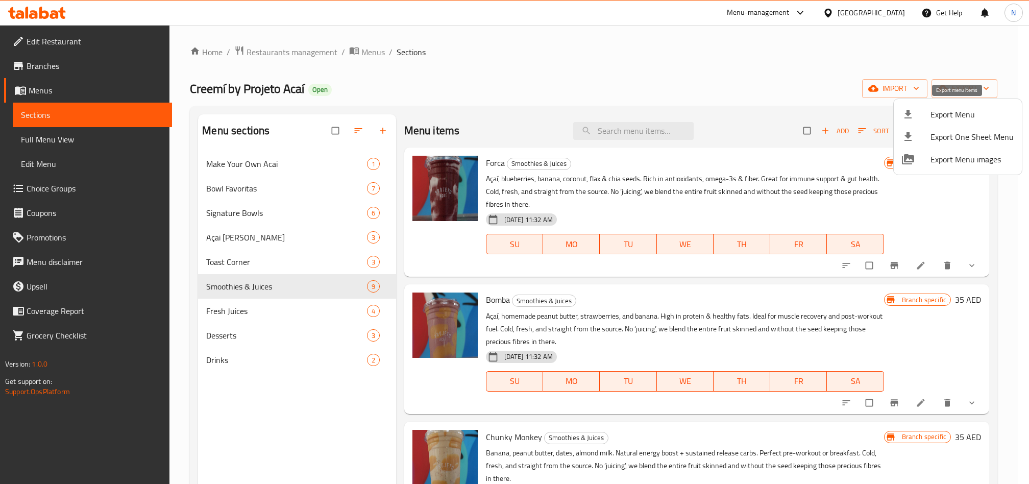
click at [946, 111] on span "Export Menu" at bounding box center [972, 114] width 83 height 12
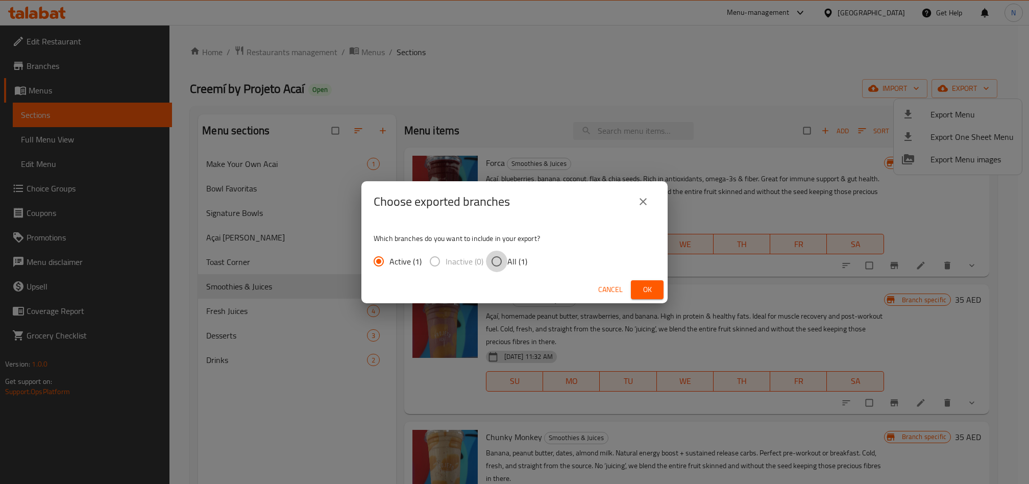
click at [499, 270] on input "All (1)" at bounding box center [496, 261] width 21 height 21
radio input "true"
click at [641, 291] on span "Ok" at bounding box center [647, 289] width 16 height 13
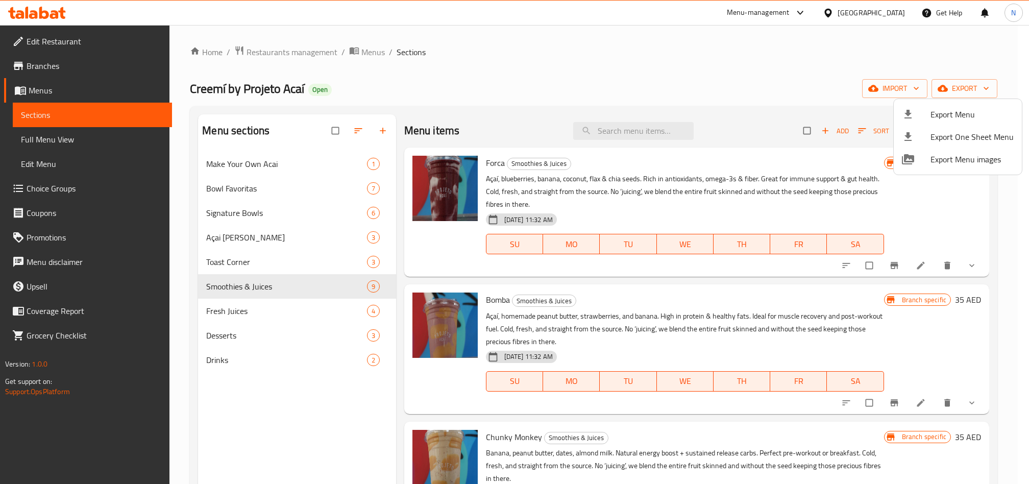
click at [271, 276] on div at bounding box center [514, 242] width 1029 height 484
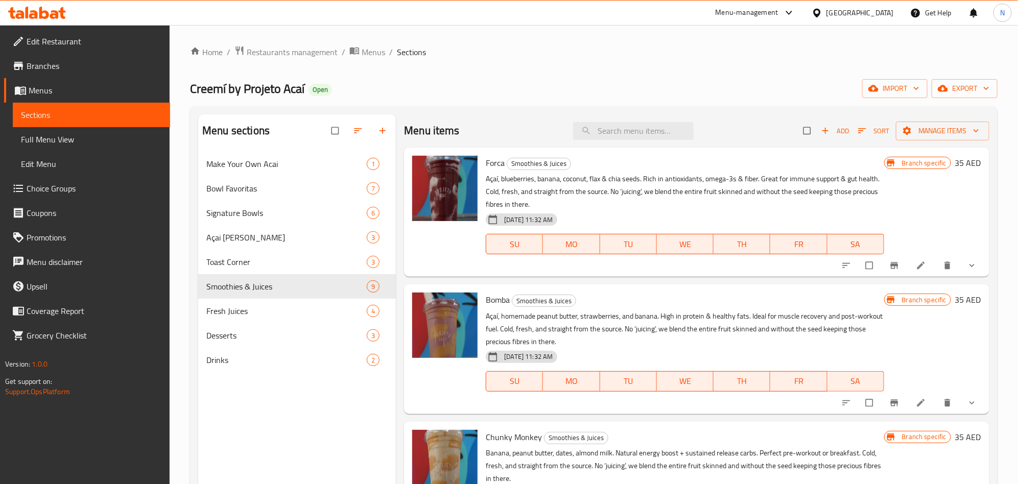
click at [310, 284] on span "Smoothies & Juices" at bounding box center [286, 286] width 160 height 12
click at [316, 306] on span "Fresh Juices" at bounding box center [272, 311] width 132 height 12
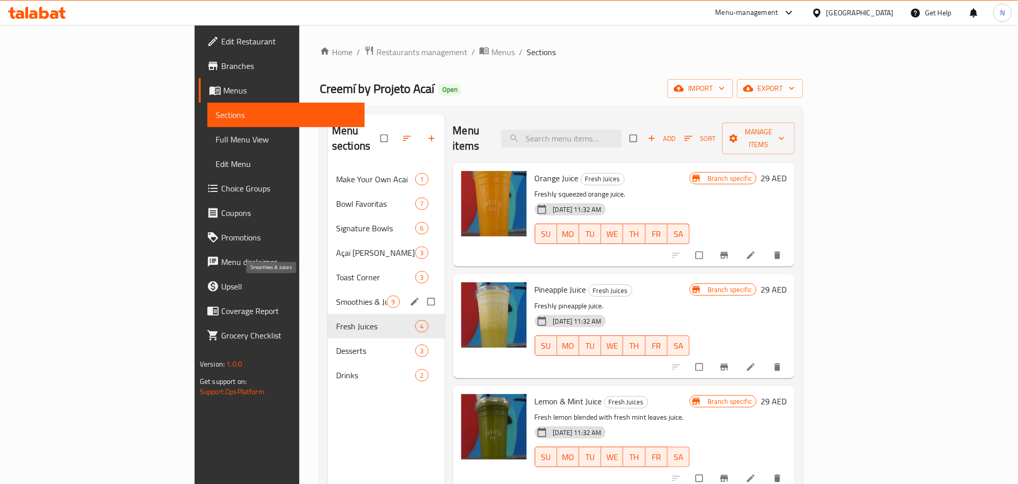
click at [336, 296] on span "Smoothies & Juices" at bounding box center [361, 302] width 51 height 12
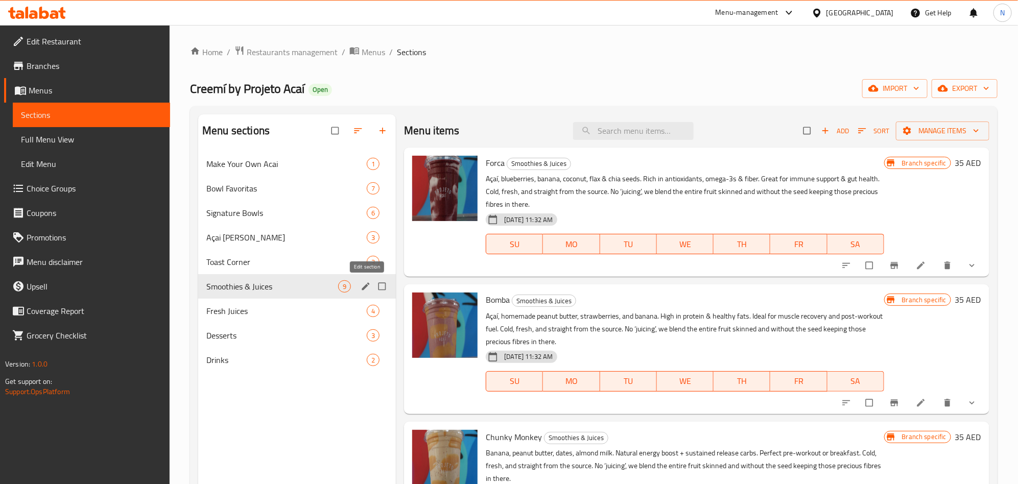
click at [368, 281] on icon "edit" at bounding box center [365, 286] width 10 height 10
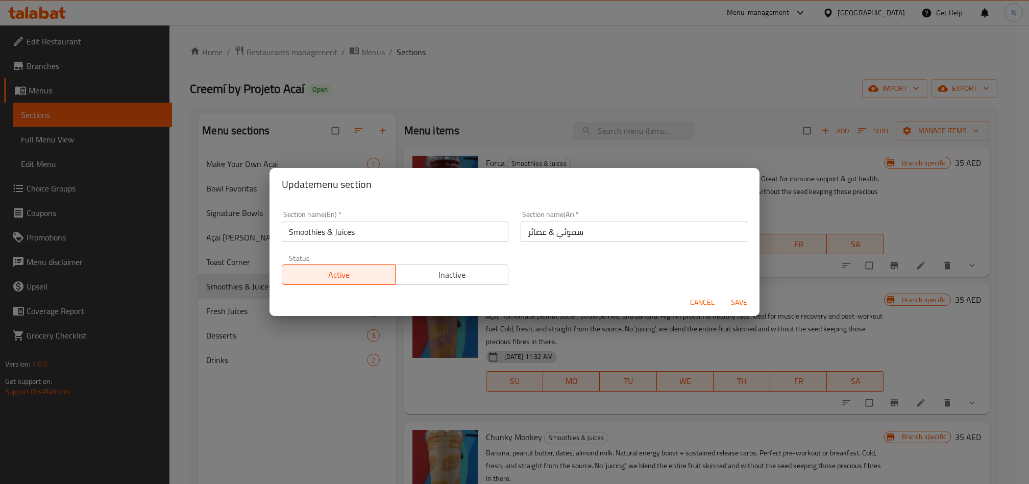
click at [370, 228] on input "Smoothies & Juices" at bounding box center [395, 232] width 227 height 20
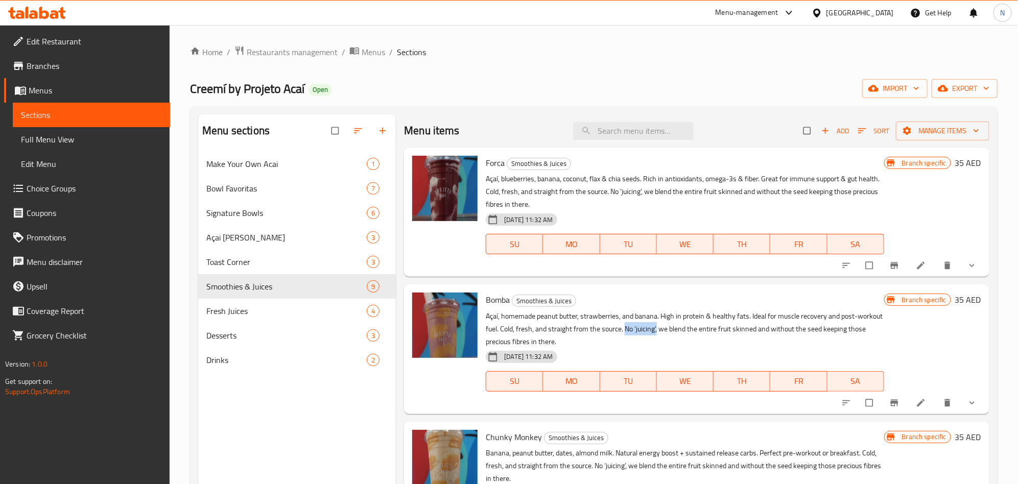
drag, startPoint x: 652, startPoint y: 330, endPoint x: 682, endPoint y: 328, distance: 30.7
click at [682, 328] on p "Açaí, homemade peanut butter, strawberries, and banana. High in protein & healt…" at bounding box center [685, 329] width 398 height 38
copy p "No ‘juicing’,"
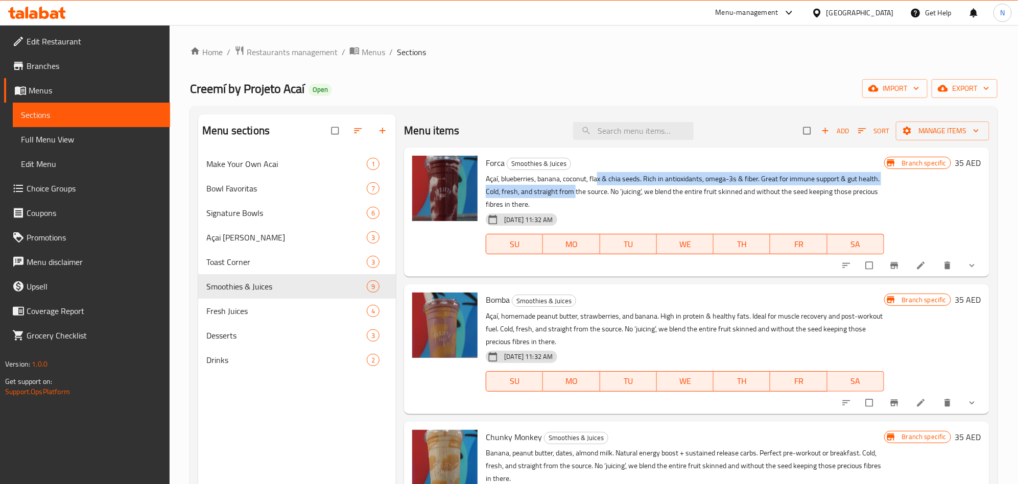
click at [598, 185] on p "Açaí, blueberries, banana, coconut, flax & chia seeds. Rich in antioxidants, om…" at bounding box center [685, 192] width 398 height 38
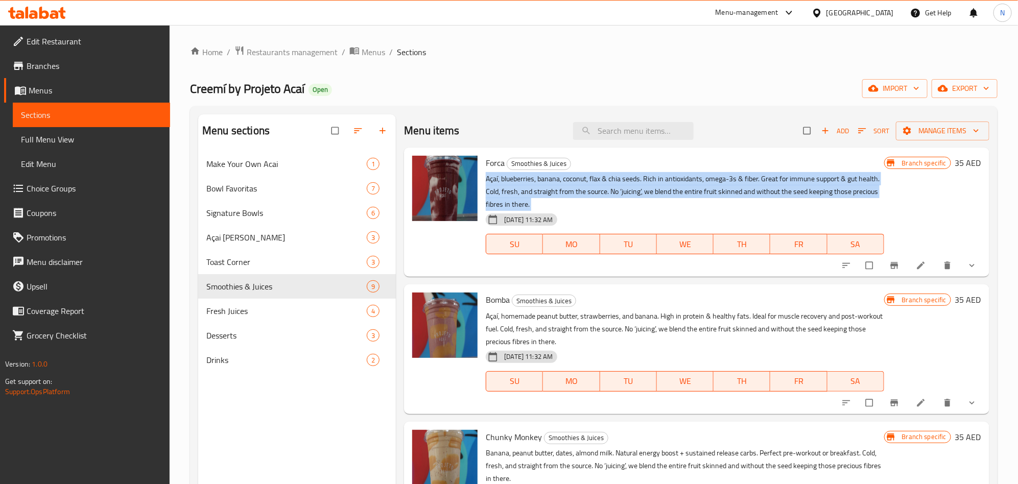
click at [598, 185] on p "Açaí, blueberries, banana, coconut, flax & chia seeds. Rich in antioxidants, om…" at bounding box center [685, 192] width 398 height 38
click at [597, 186] on p "Açaí, blueberries, banana, coconut, flax & chia seeds. Rich in antioxidants, om…" at bounding box center [685, 192] width 398 height 38
copy div "Açaí, blueberries, banana, coconut, flax & chia seeds. Rich in antioxidants, om…"
click at [110, 72] on link "Branches" at bounding box center [87, 66] width 166 height 25
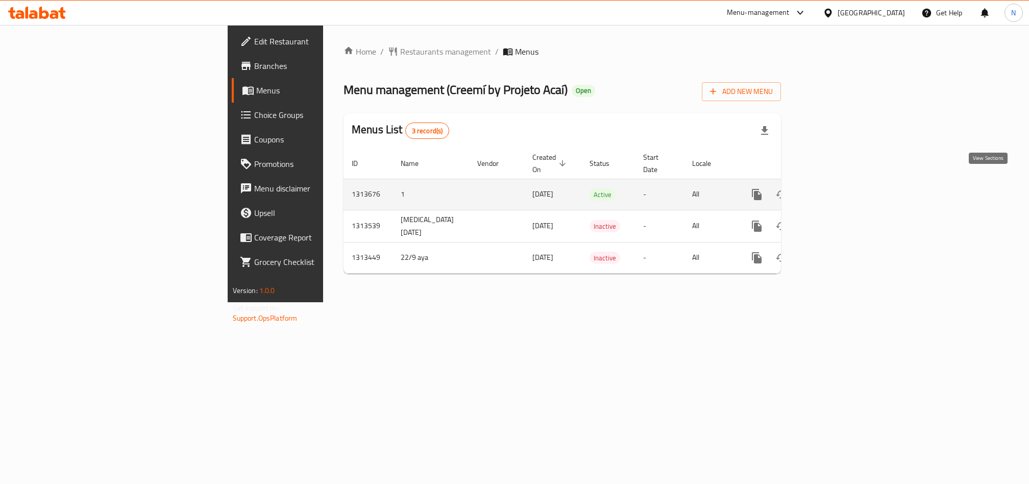
click at [837, 188] on icon "enhanced table" at bounding box center [831, 194] width 12 height 12
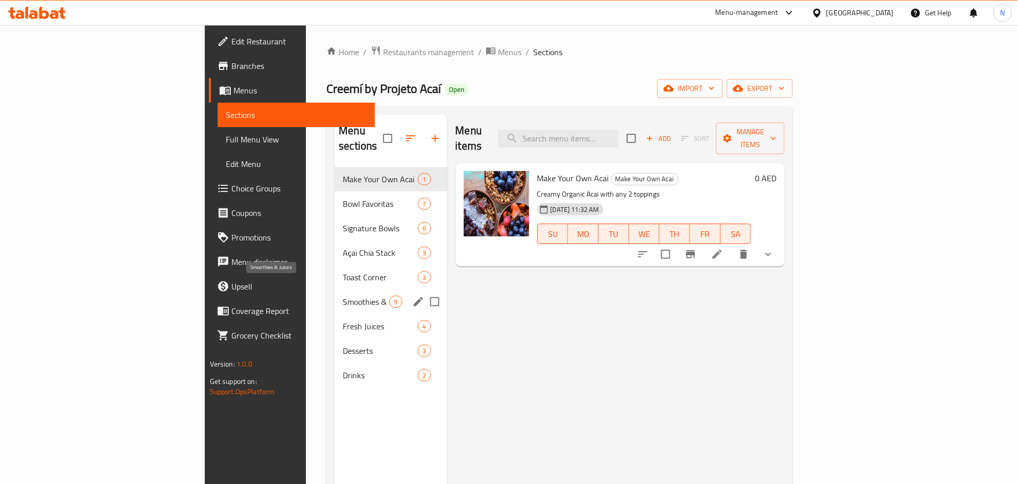
click at [343, 296] on span "Smoothies & Juices" at bounding box center [366, 302] width 46 height 12
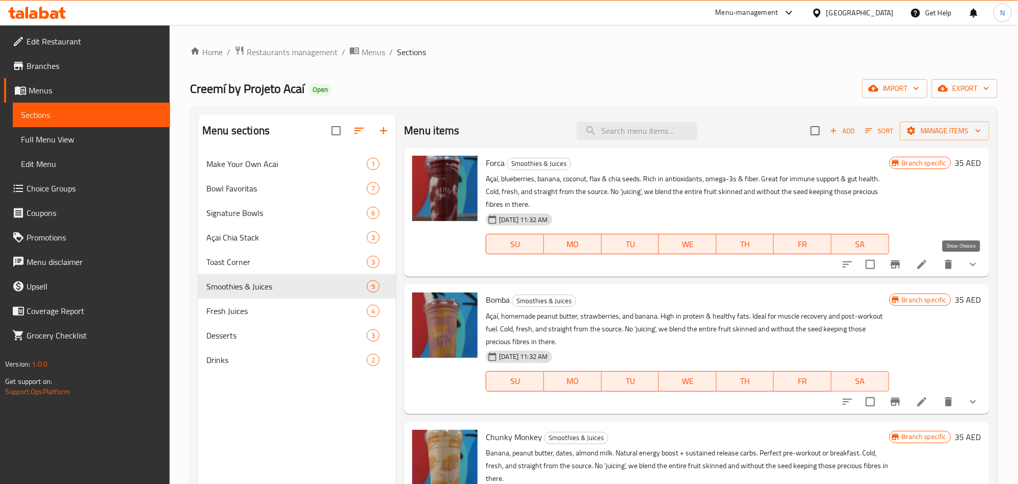
click at [960, 273] on button "show more" at bounding box center [972, 264] width 25 height 25
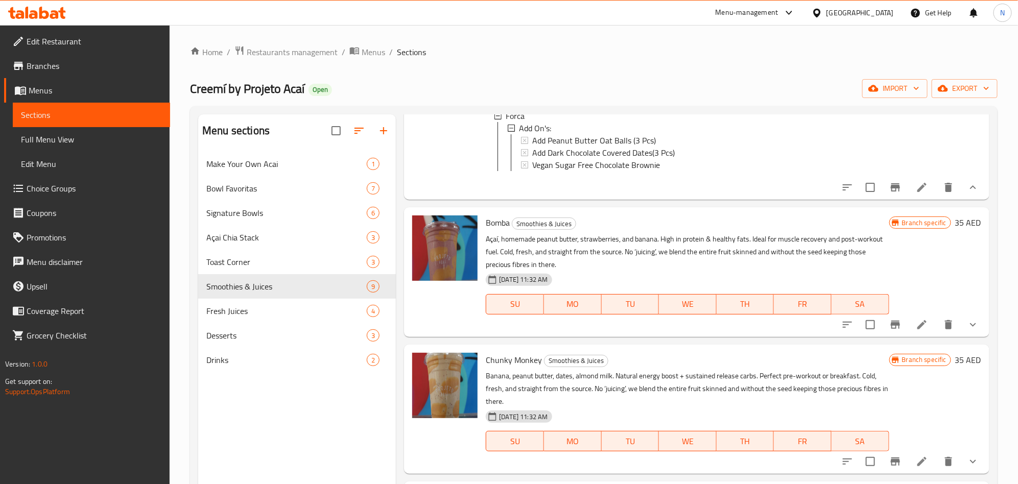
scroll to position [306, 0]
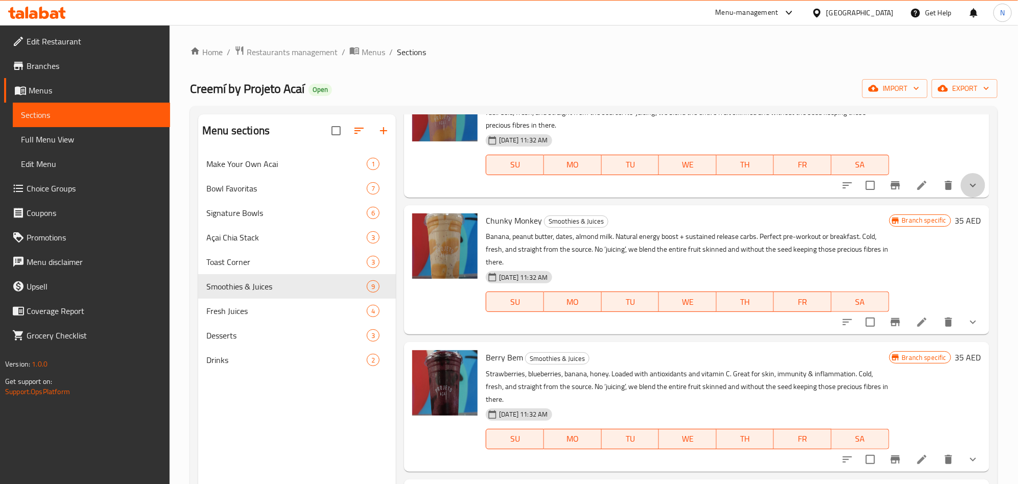
click at [967, 191] on icon "show more" at bounding box center [973, 185] width 12 height 12
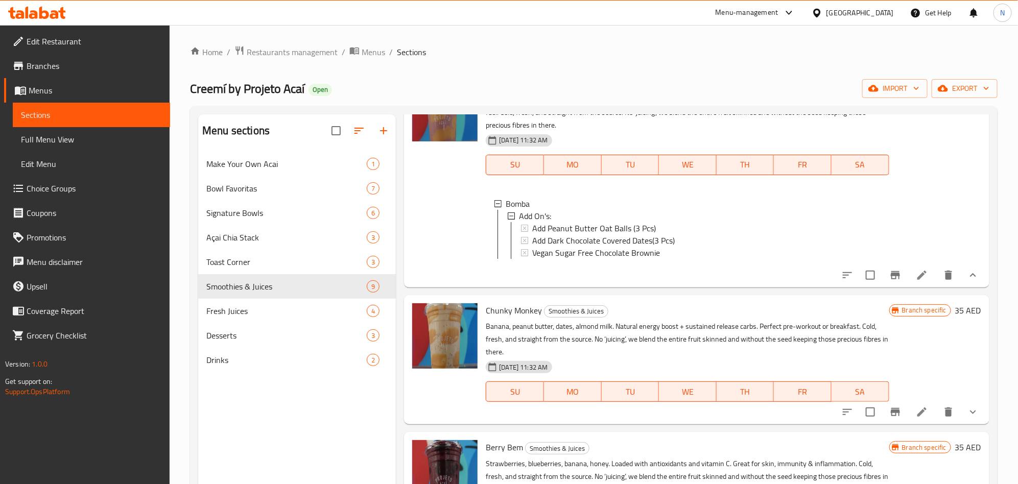
scroll to position [0, 0]
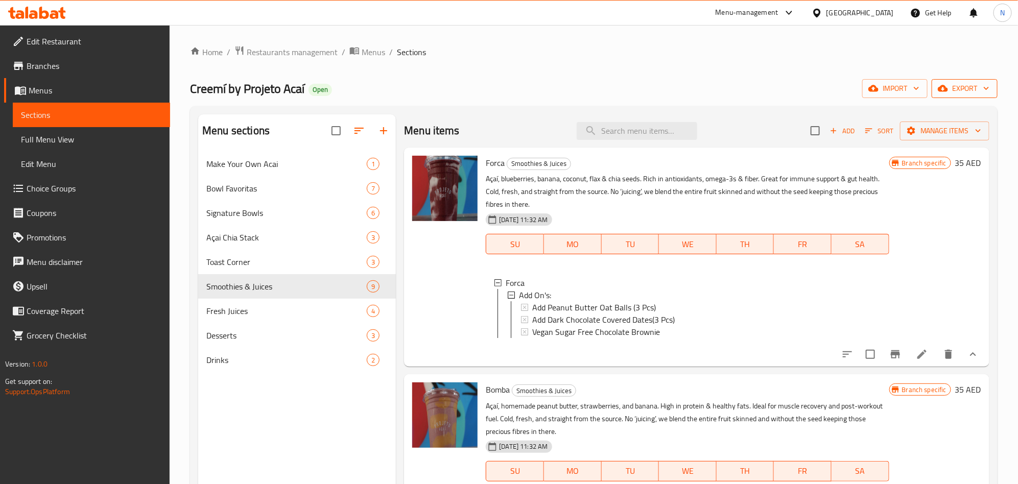
click at [970, 83] on span "export" at bounding box center [965, 88] width 50 height 13
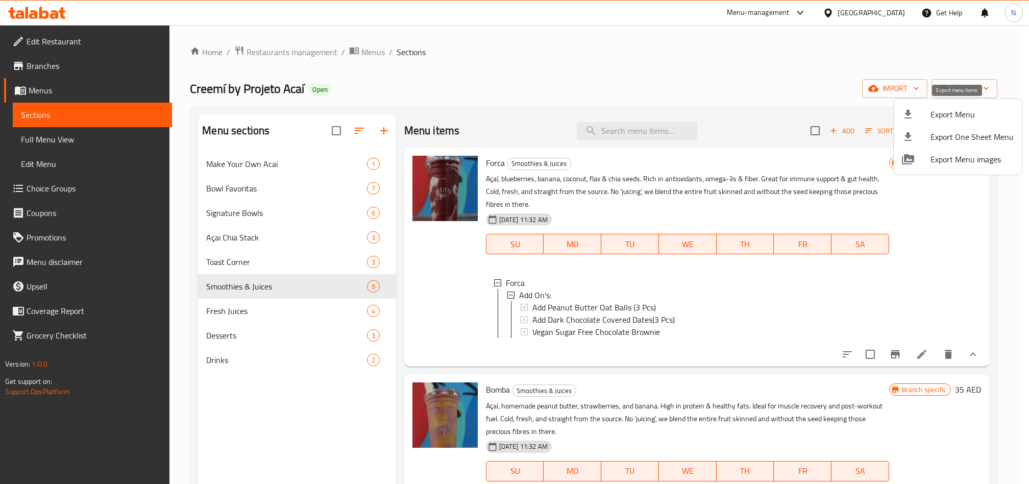
click at [928, 111] on div at bounding box center [916, 114] width 29 height 12
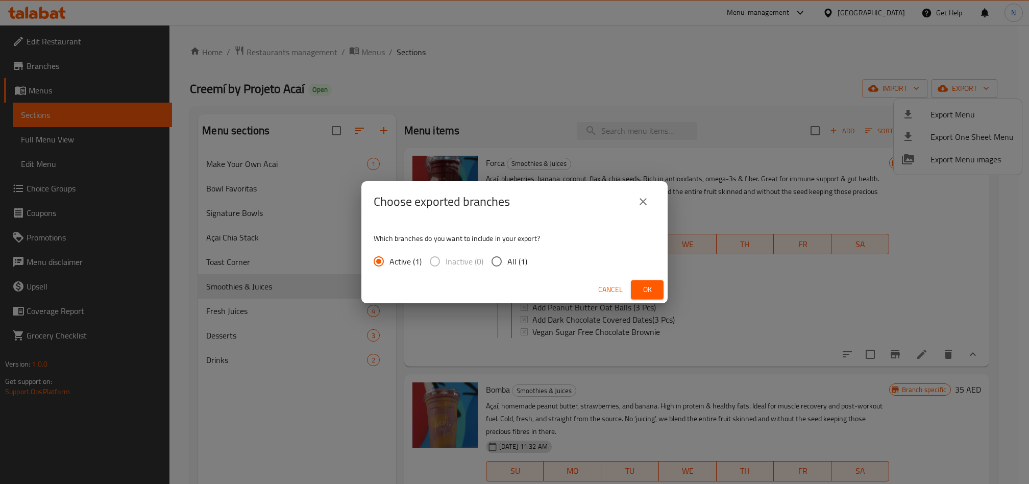
click at [501, 259] on input "All (1)" at bounding box center [496, 261] width 21 height 21
radio input "true"
click at [645, 296] on button "Ok" at bounding box center [647, 289] width 33 height 19
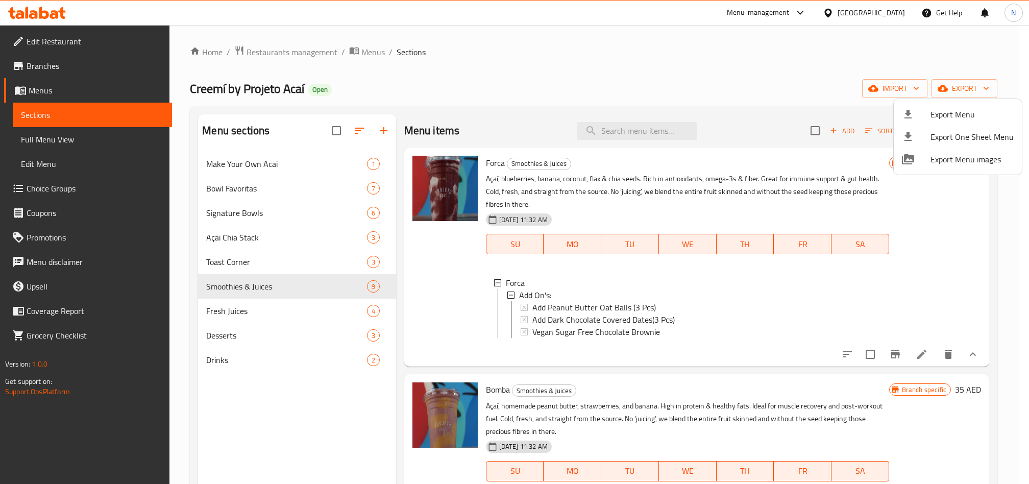
click at [966, 365] on div at bounding box center [514, 242] width 1029 height 484
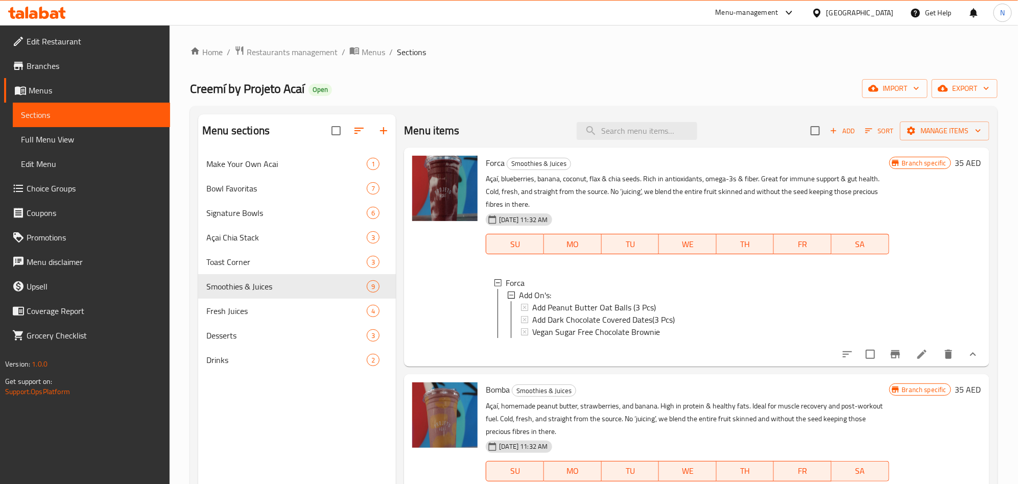
click at [967, 360] on icon "show more" at bounding box center [973, 354] width 12 height 12
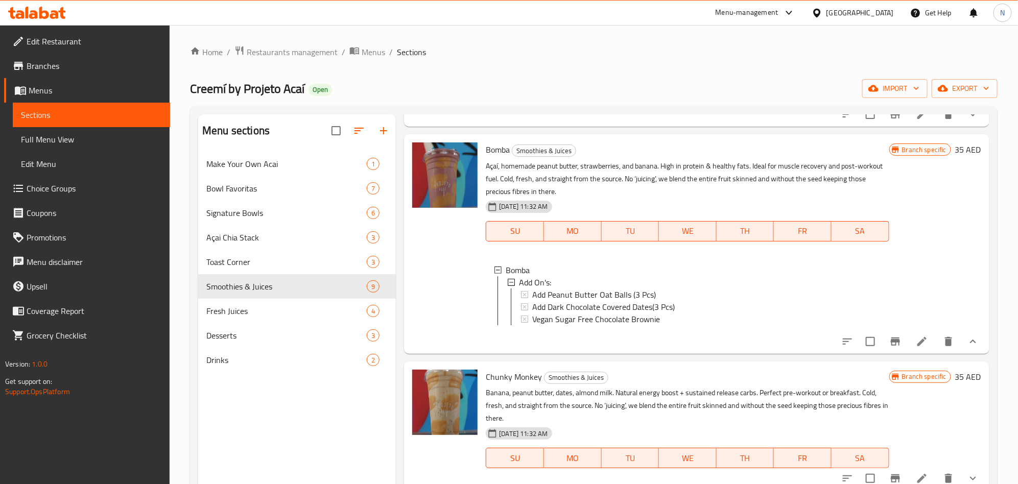
scroll to position [153, 0]
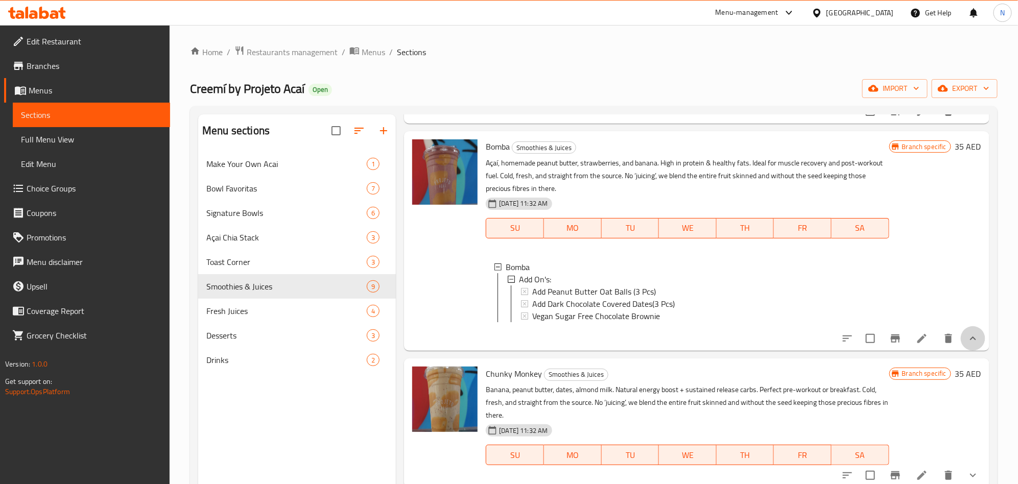
click at [960, 344] on button "show more" at bounding box center [972, 338] width 25 height 25
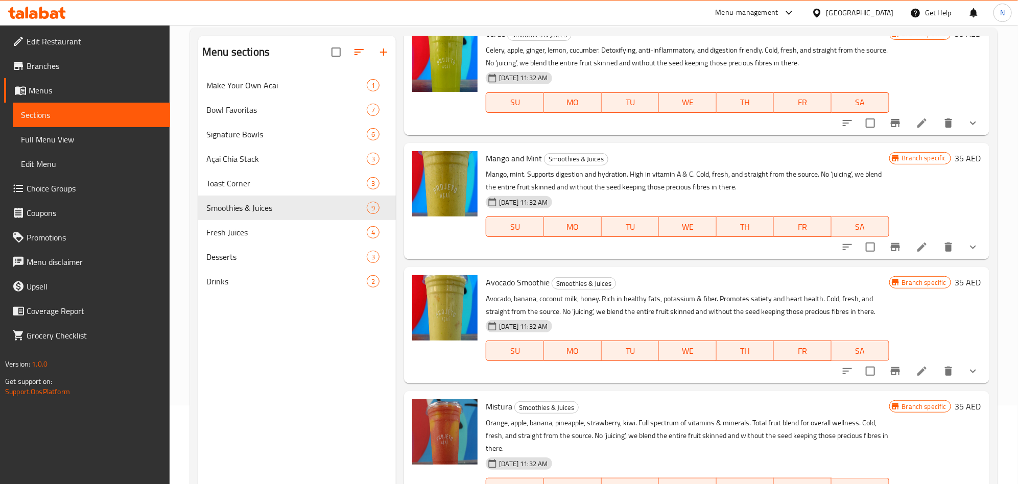
scroll to position [143, 0]
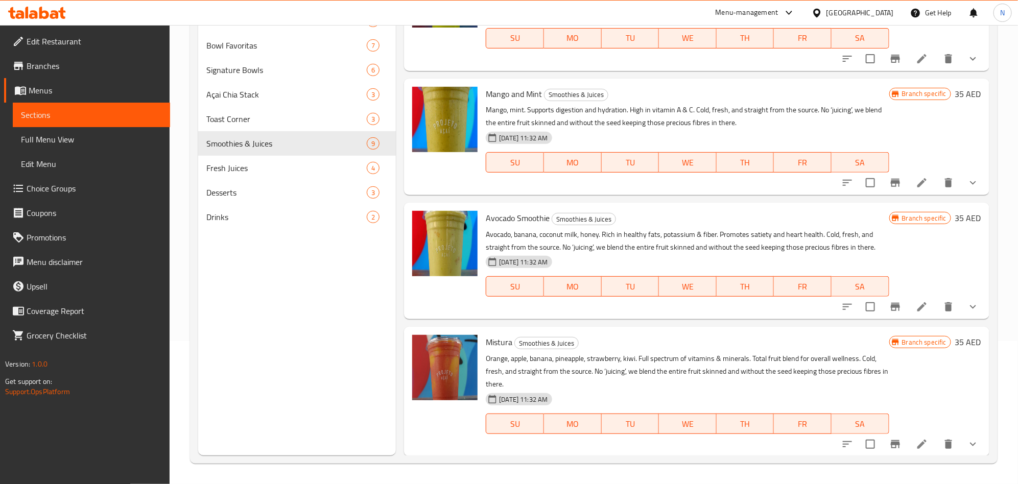
click at [970, 301] on button "show more" at bounding box center [972, 307] width 25 height 25
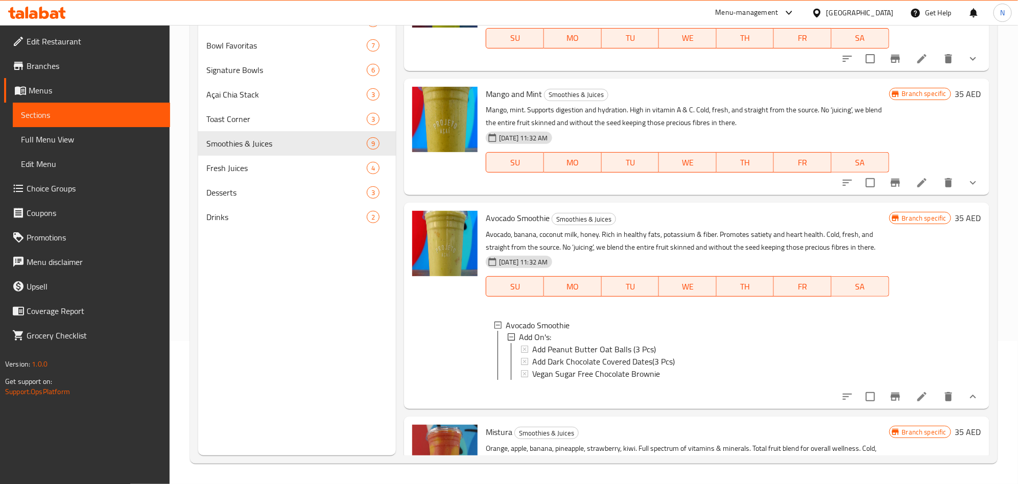
click at [964, 198] on div "Menu items Add Sort Manage items Forca Smoothies & Juices Açaí, blueberries, ba…" at bounding box center [692, 213] width 593 height 484
drag, startPoint x: 967, startPoint y: 192, endPoint x: 960, endPoint y: 177, distance: 16.5
click at [967, 191] on button "show more" at bounding box center [972, 183] width 25 height 25
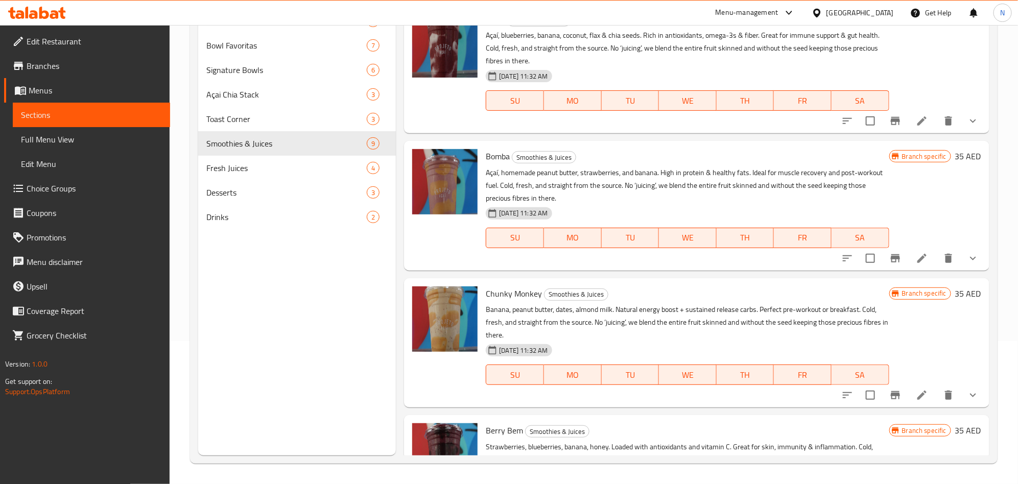
scroll to position [0, 0]
click at [973, 131] on div at bounding box center [910, 121] width 150 height 25
click at [967, 126] on icon "show more" at bounding box center [973, 121] width 12 height 12
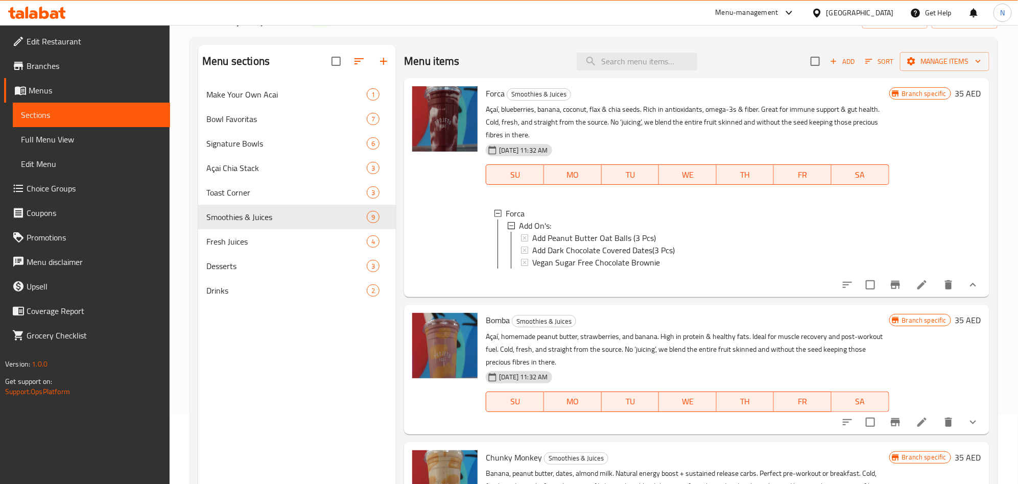
scroll to position [143, 0]
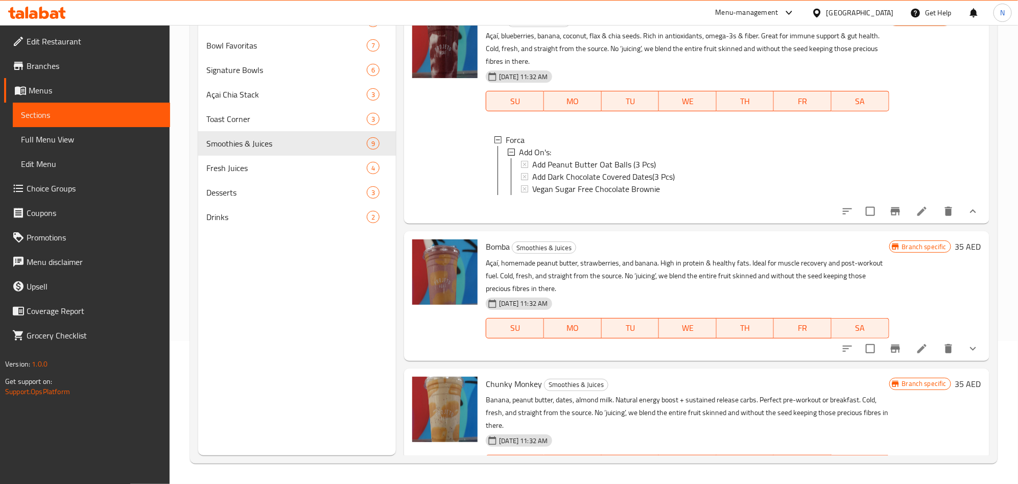
click at [962, 361] on button "show more" at bounding box center [972, 348] width 25 height 25
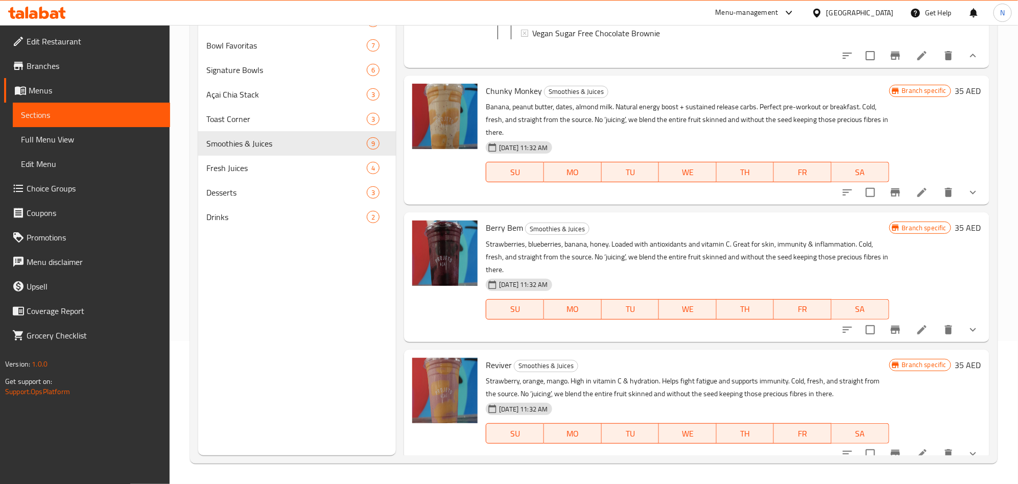
click at [967, 199] on icon "show more" at bounding box center [973, 192] width 12 height 12
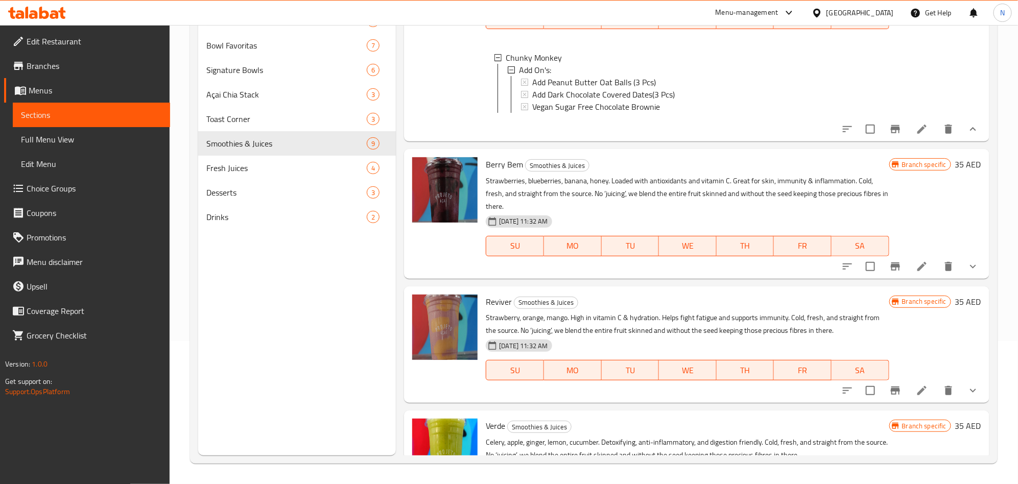
click at [960, 279] on button "show more" at bounding box center [972, 266] width 25 height 25
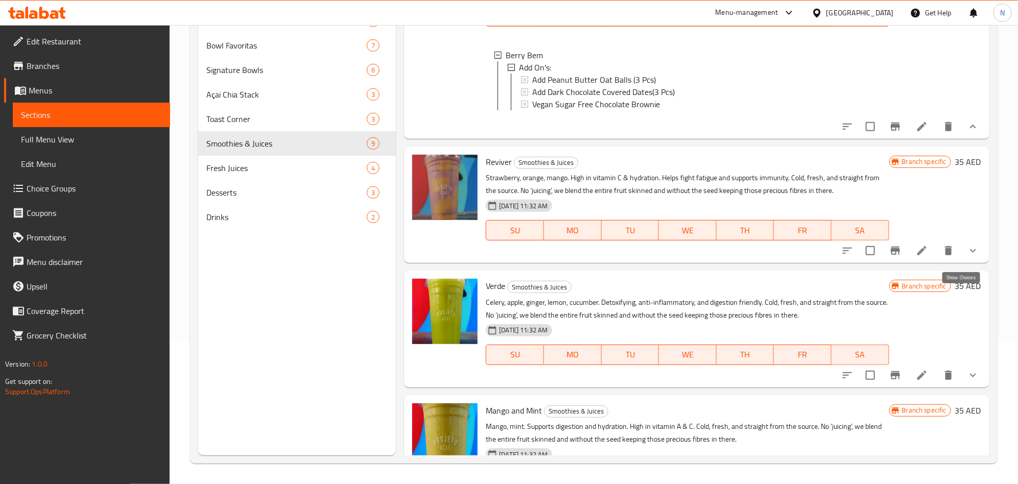
click at [967, 257] on icon "show more" at bounding box center [973, 251] width 12 height 12
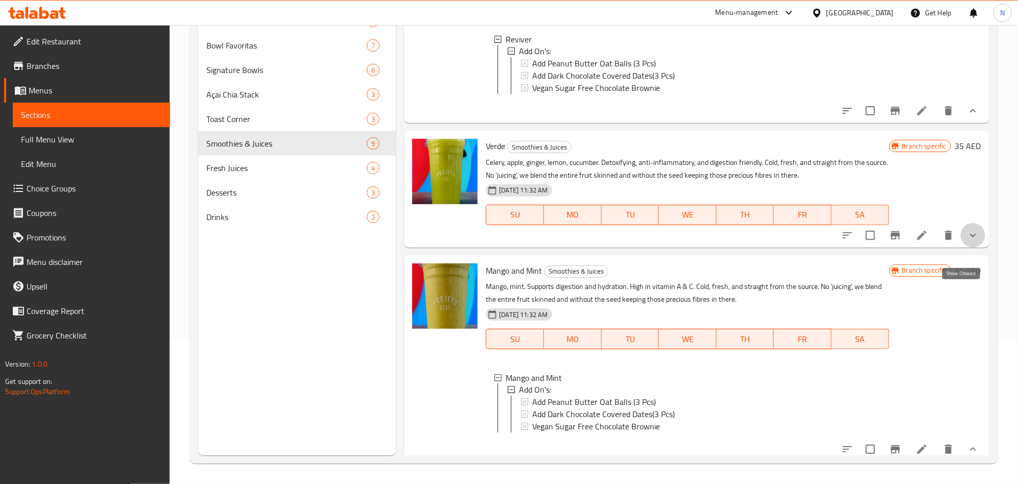
click at [967, 242] on icon "show more" at bounding box center [973, 235] width 12 height 12
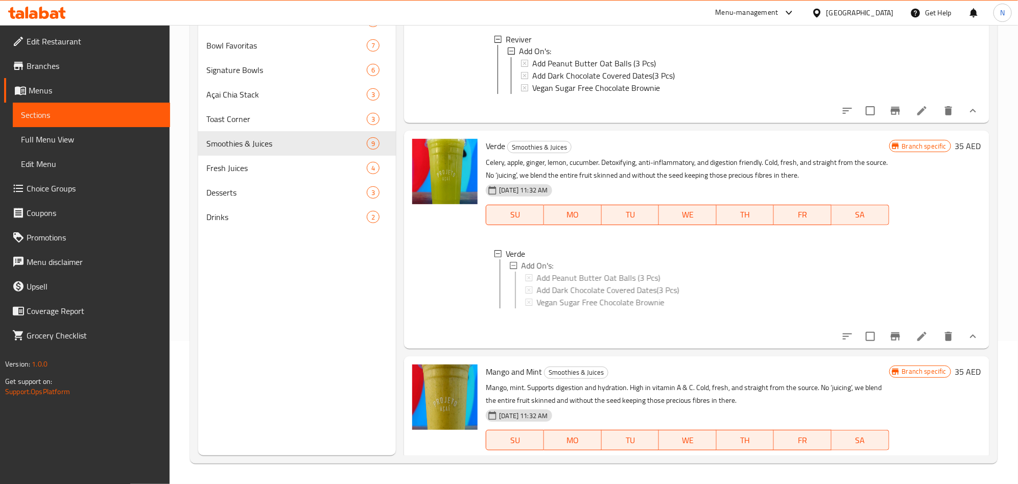
scroll to position [1302, 0]
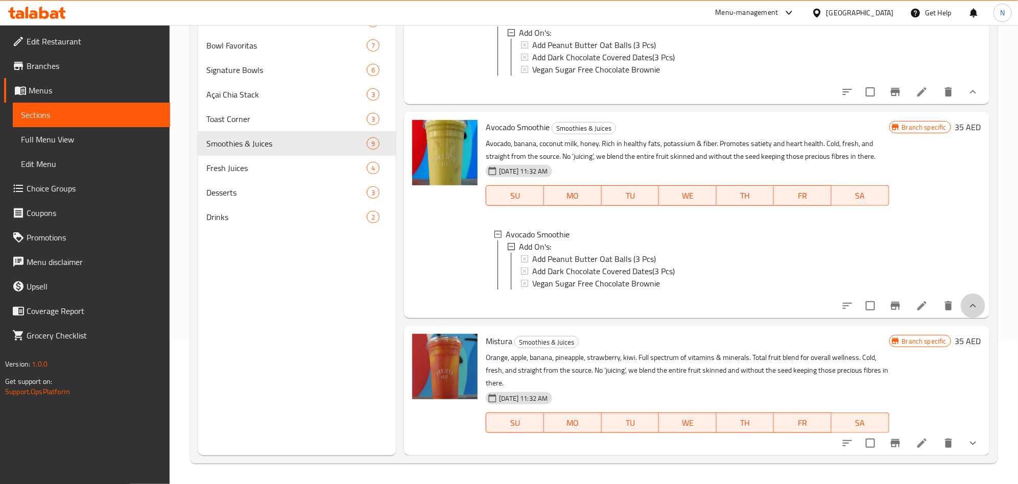
click at [960, 316] on button "show more" at bounding box center [972, 306] width 25 height 25
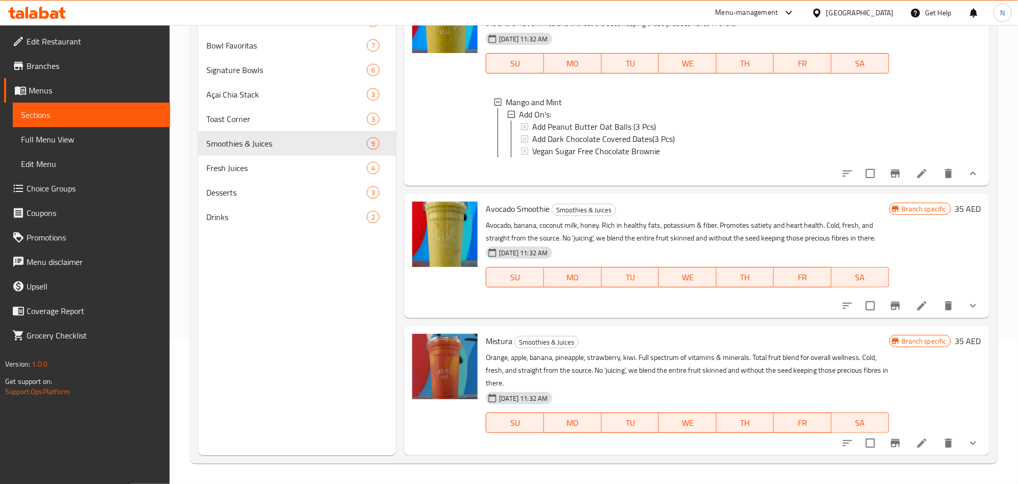
click at [960, 316] on button "show more" at bounding box center [972, 306] width 25 height 25
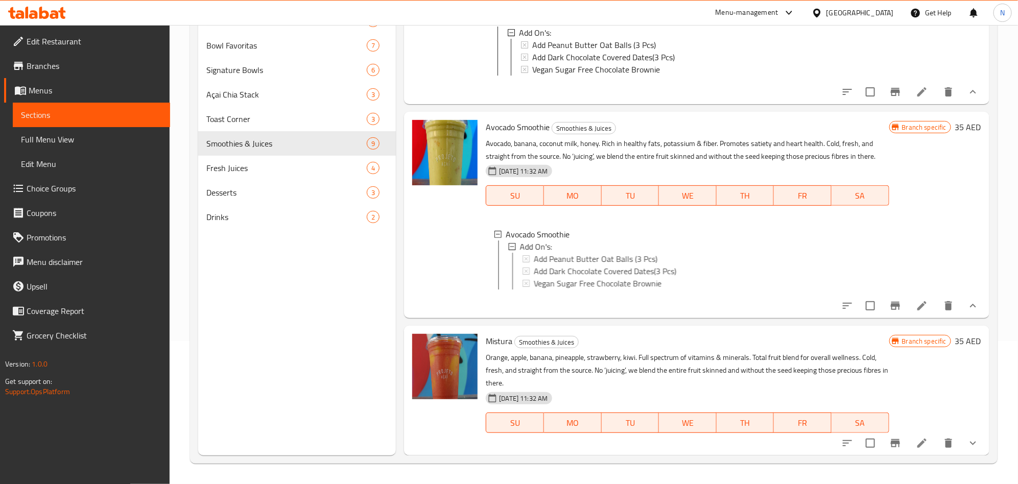
scroll to position [1534, 0]
click at [970, 440] on button "show more" at bounding box center [972, 443] width 25 height 25
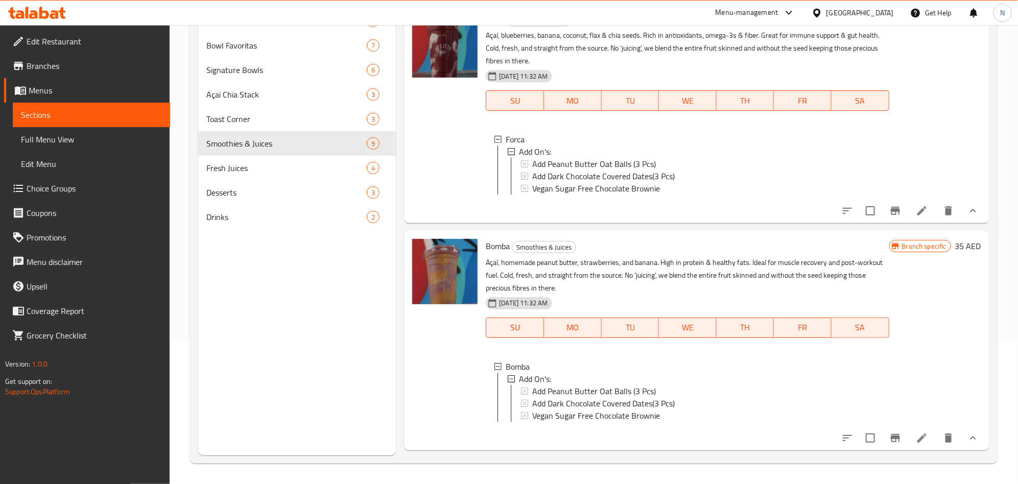
scroll to position [0, 0]
click at [1011, 101] on div "Home / Restaurants management / Menus / Sections Creemí by Projeto Acaí Open im…" at bounding box center [594, 183] width 848 height 602
